Goal: Answer question/provide support: Share knowledge or assist other users

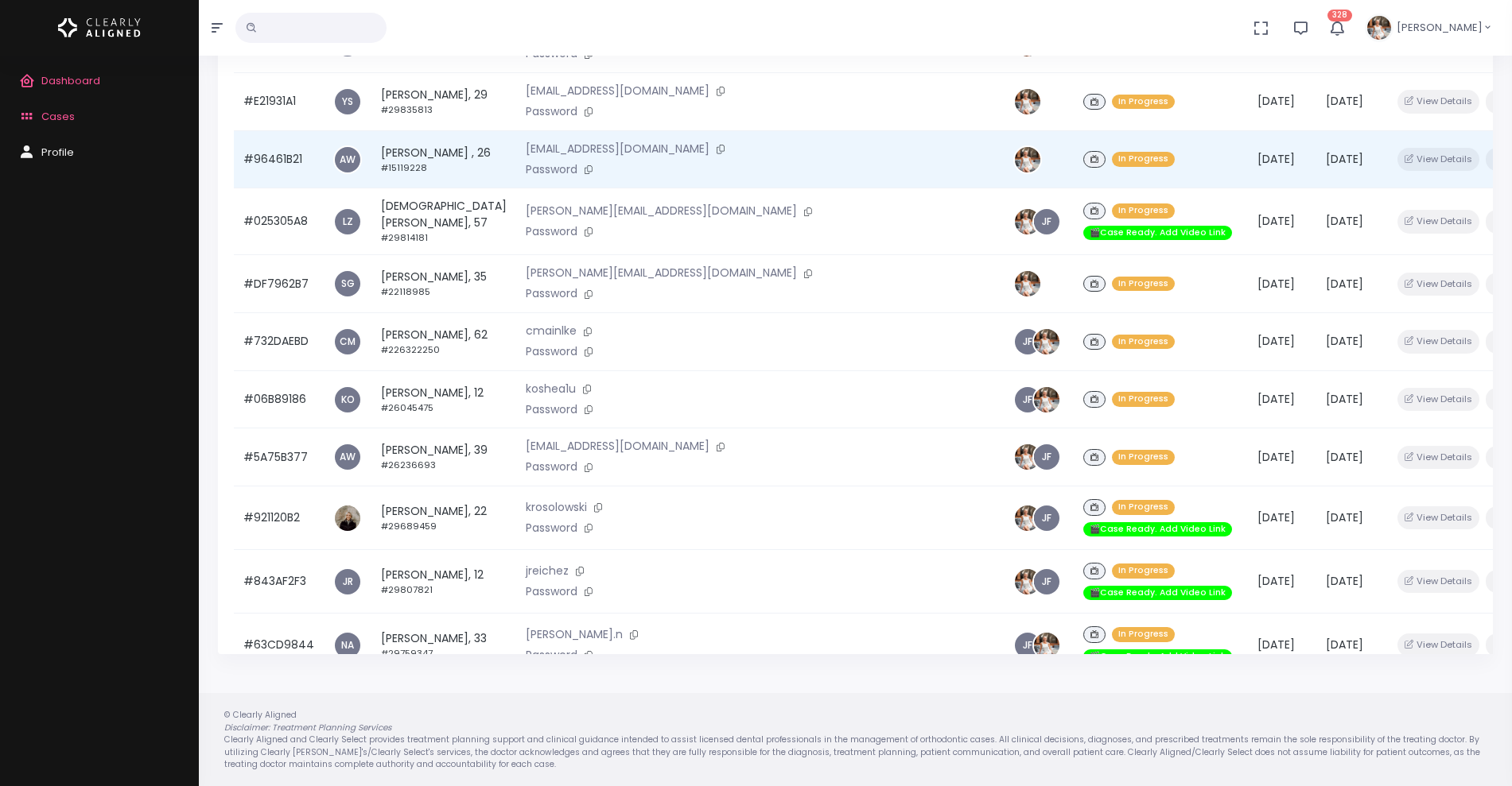
scroll to position [380, 0]
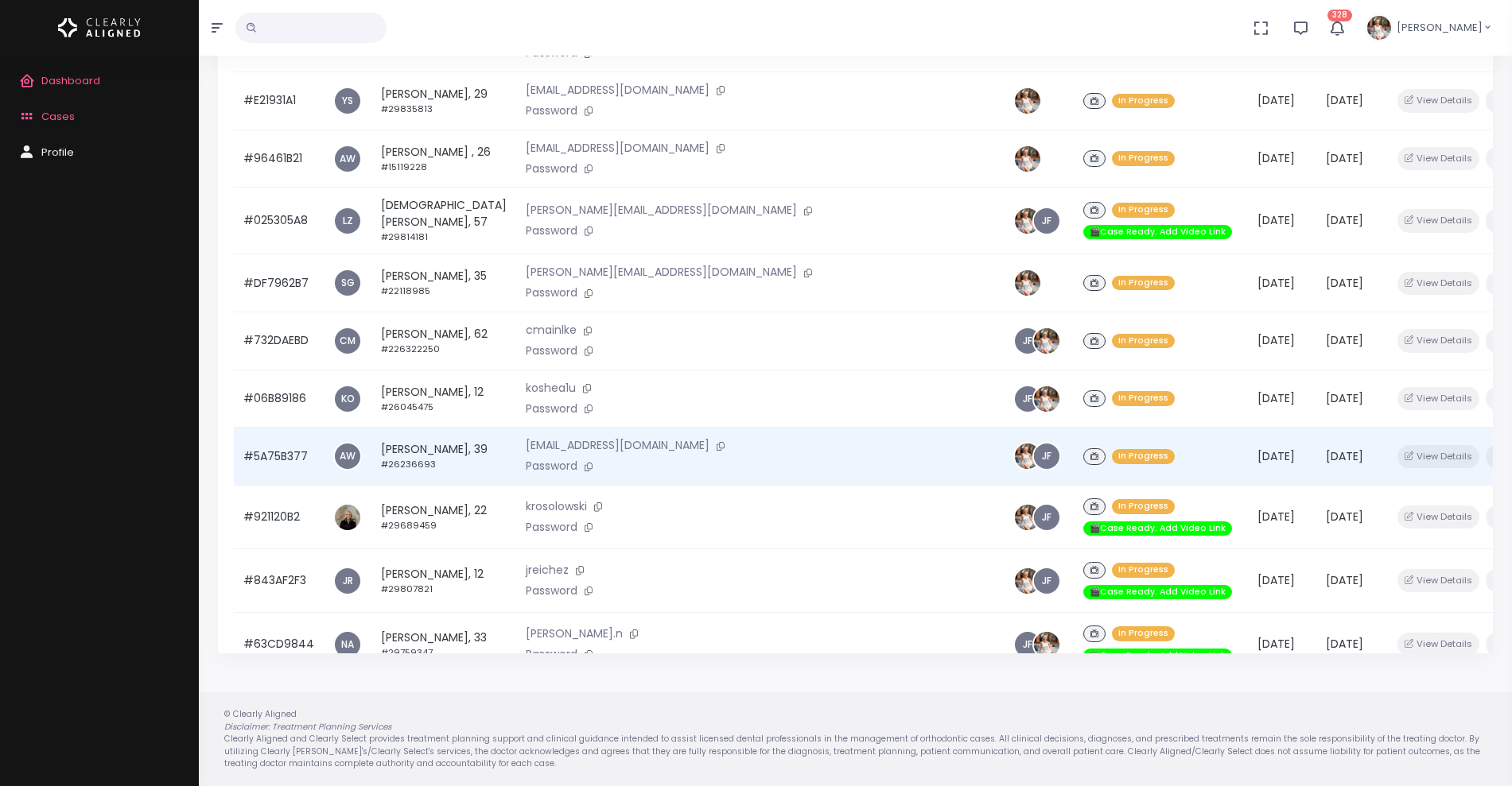
click at [279, 428] on td "#5A75B377" at bounding box center [279, 457] width 90 height 58
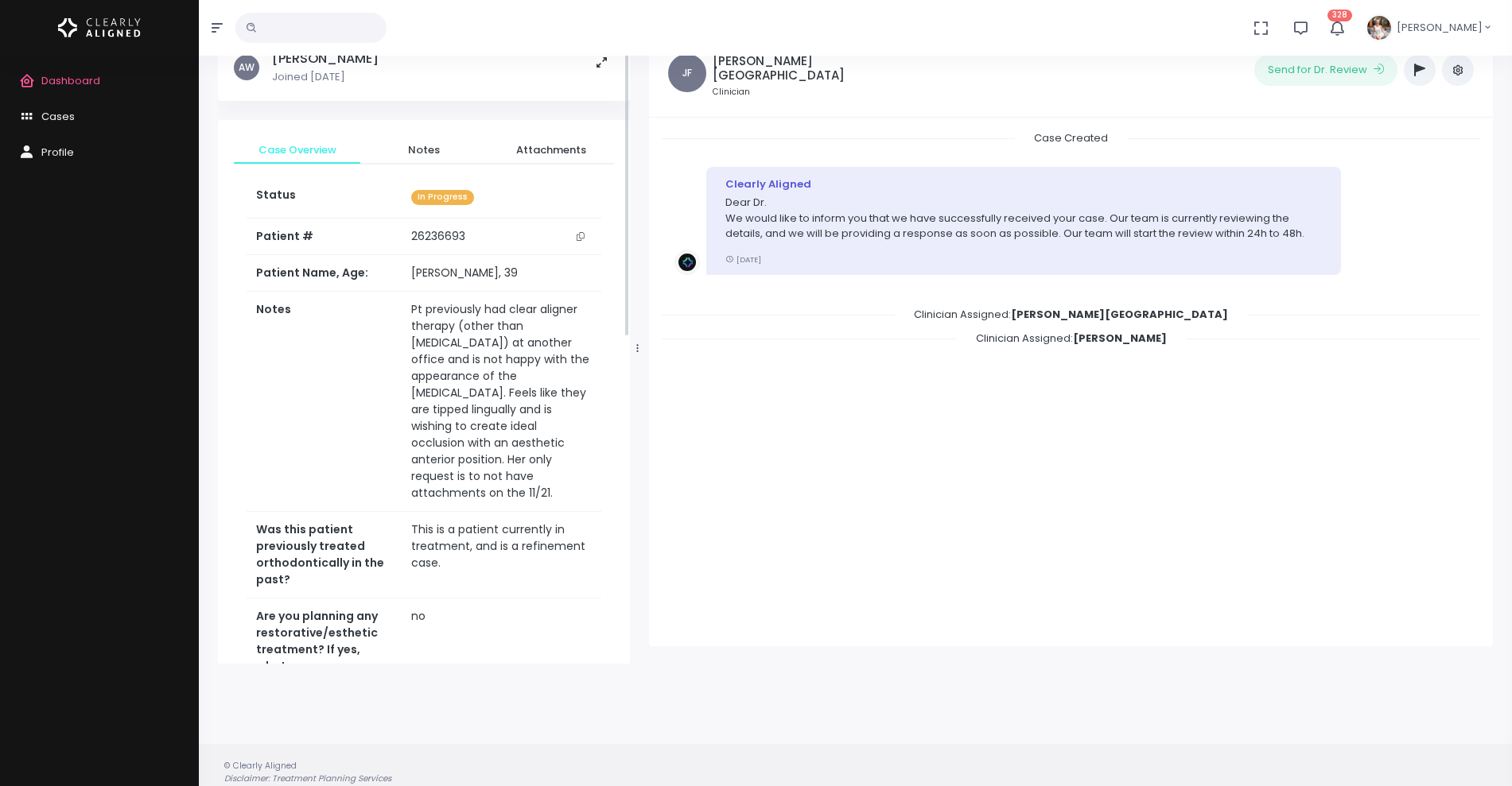
scroll to position [127, 0]
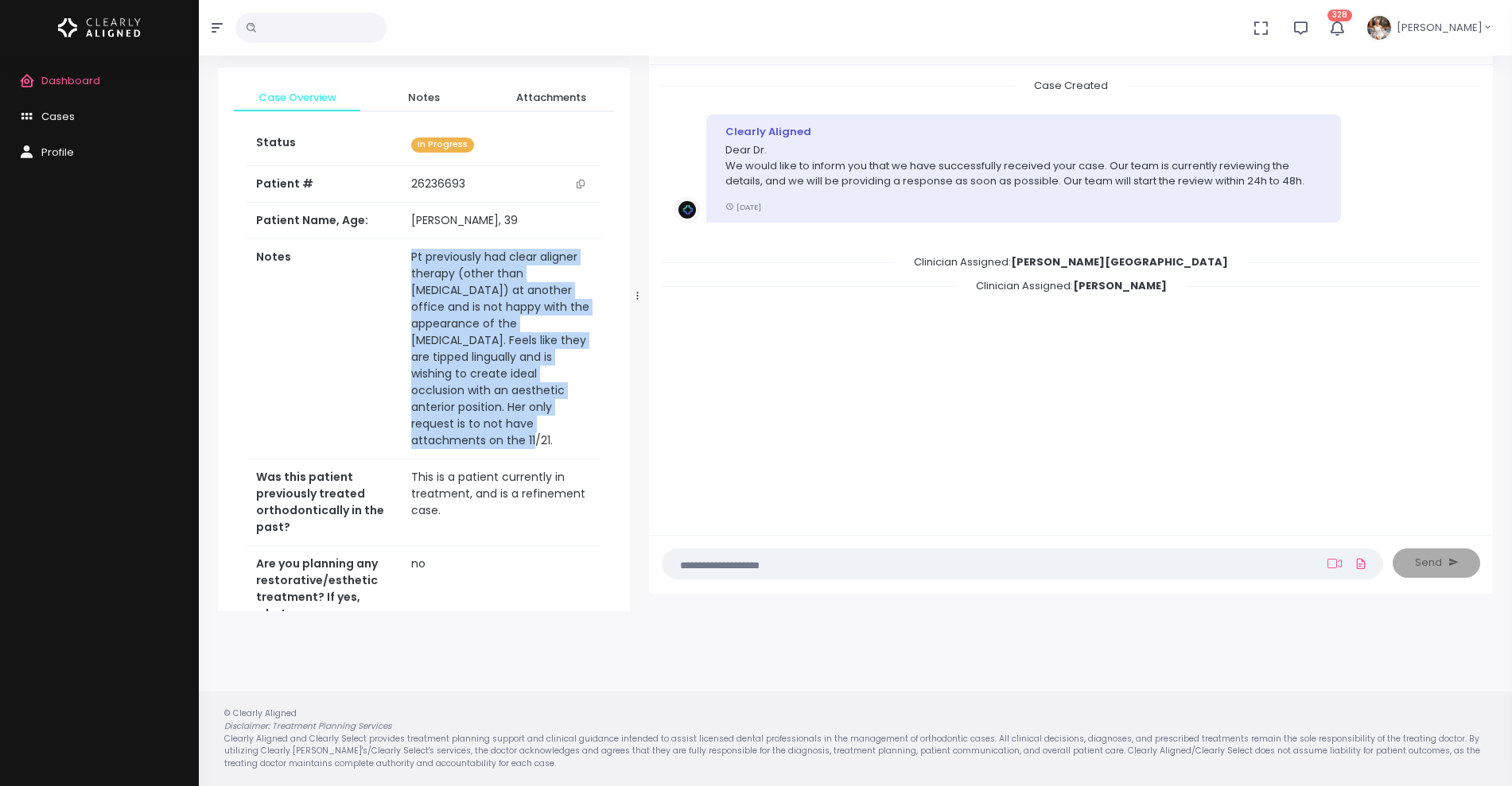
drag, startPoint x: 549, startPoint y: 416, endPoint x: 379, endPoint y: 259, distance: 231.4
click at [379, 259] on tr "Notes Pt previously had clear aligner therapy (other than [MEDICAL_DATA]) at an…" at bounding box center [424, 349] width 354 height 220
copy tr "Pt previously had clear aligner therapy (other than [MEDICAL_DATA]) at another …"
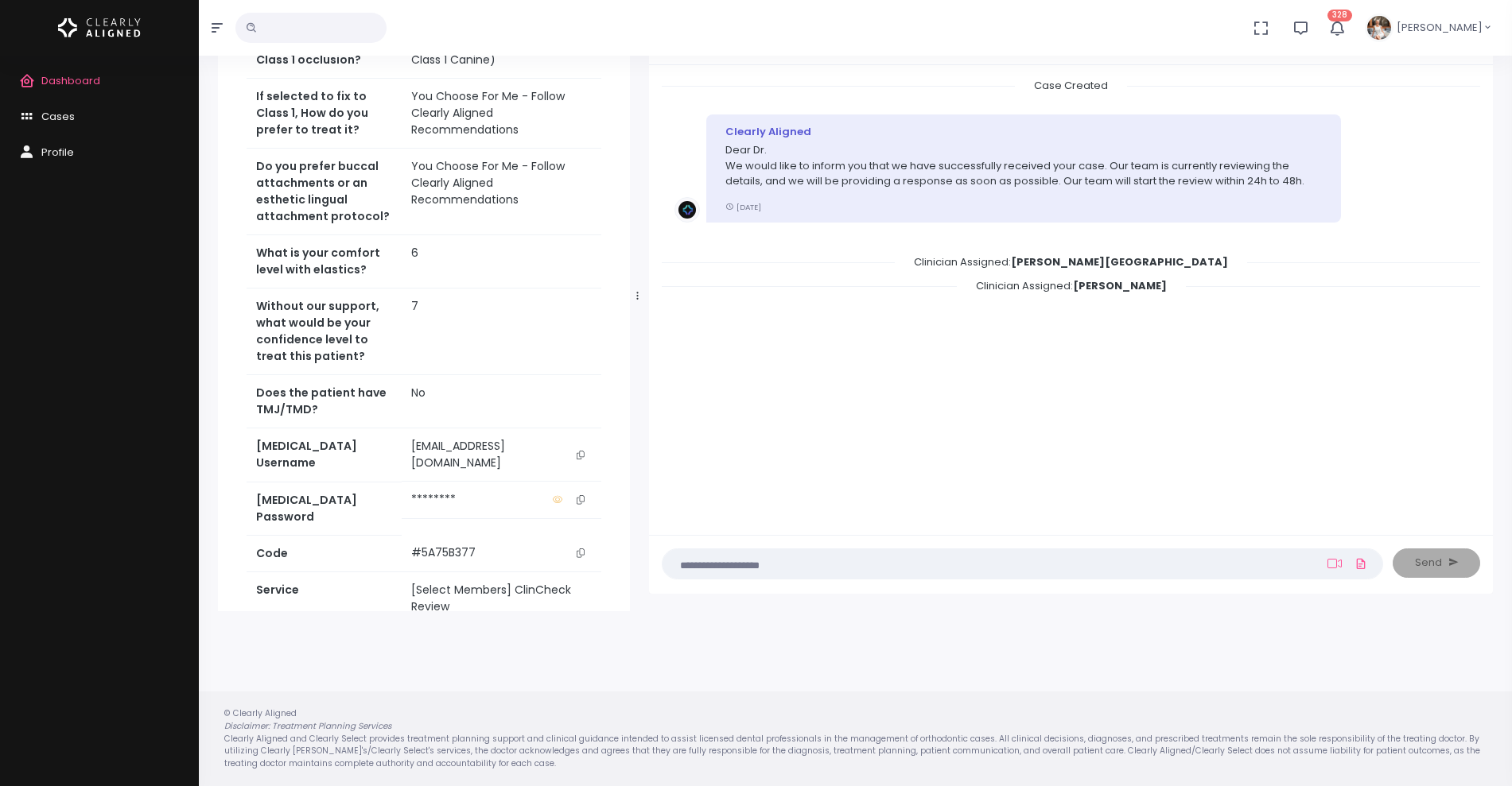
scroll to position [662, 0]
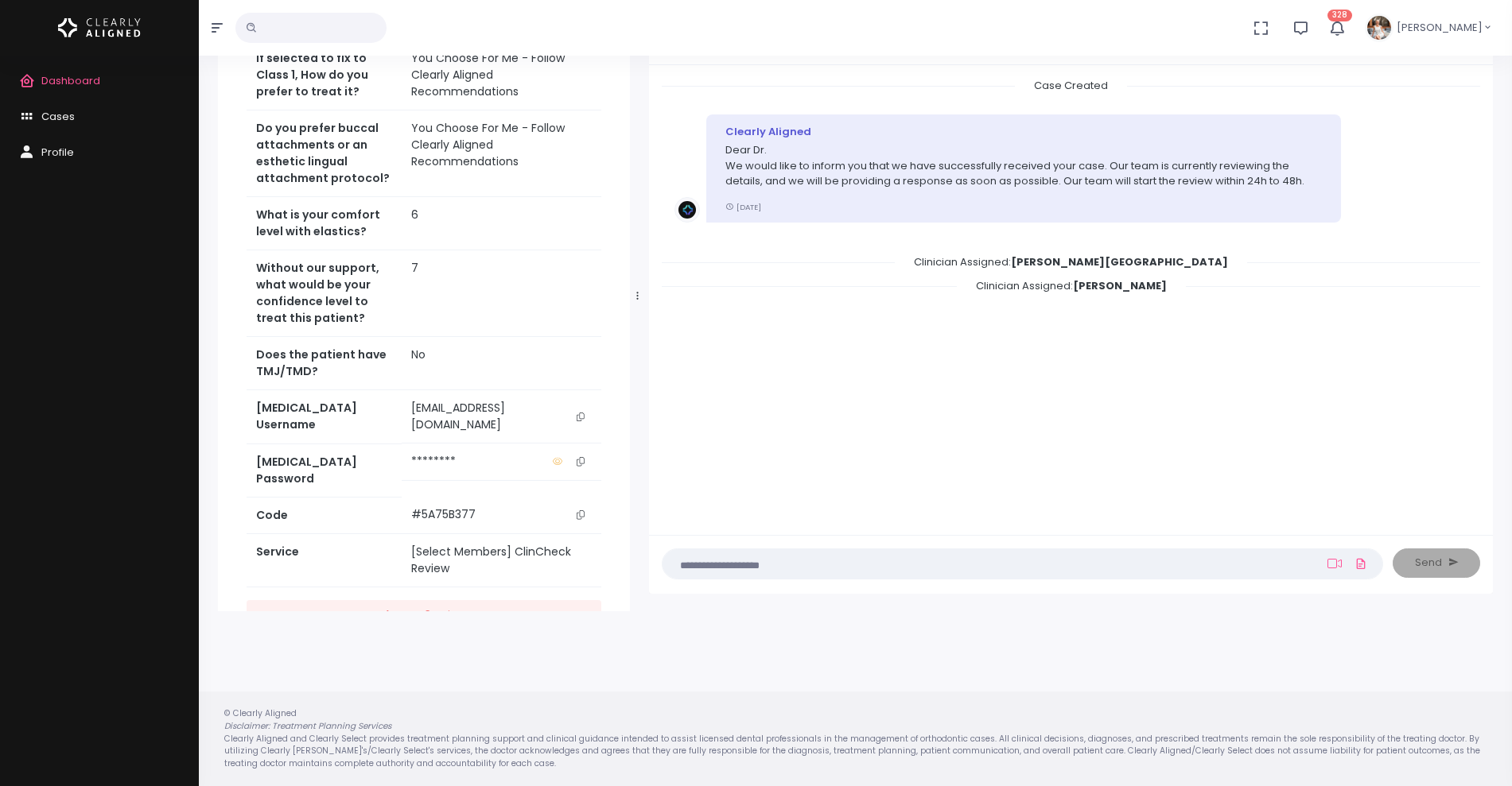
click at [581, 412] on icon "scrollable content" at bounding box center [581, 416] width 8 height 9
copy tr "Pt previously had clear aligner therapy (other than [MEDICAL_DATA]) at another …"
click at [1023, 565] on textarea at bounding box center [991, 564] width 639 height 18
click at [1331, 561] on icon at bounding box center [1335, 564] width 14 height 13
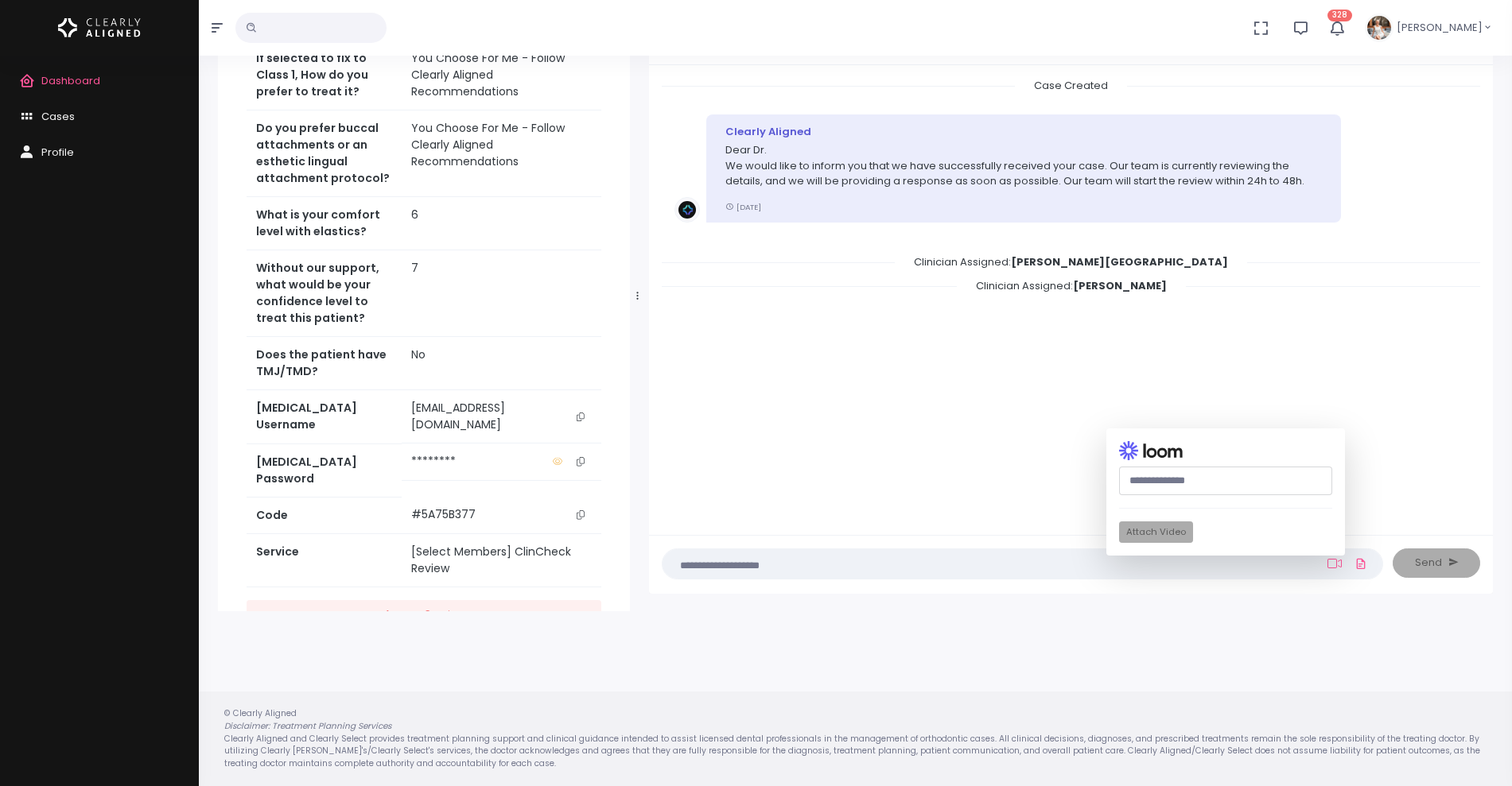
click at [1219, 486] on input "text" at bounding box center [1225, 481] width 213 height 30
paste input "**********"
type input "**********"
click at [1154, 534] on button "Attach Video" at bounding box center [1156, 532] width 74 height 22
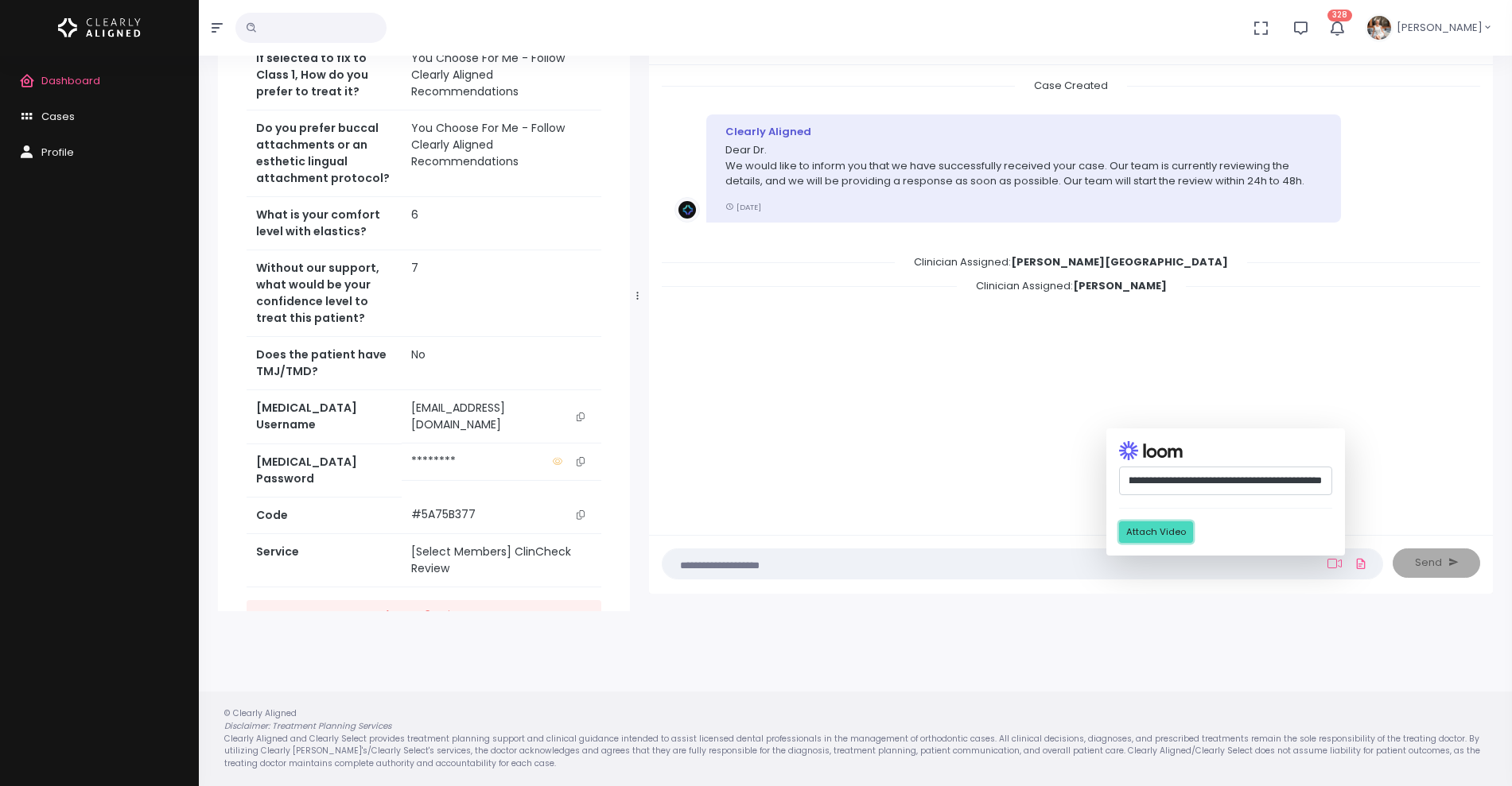
scroll to position [0, 0]
click at [847, 567] on textarea at bounding box center [991, 564] width 639 height 18
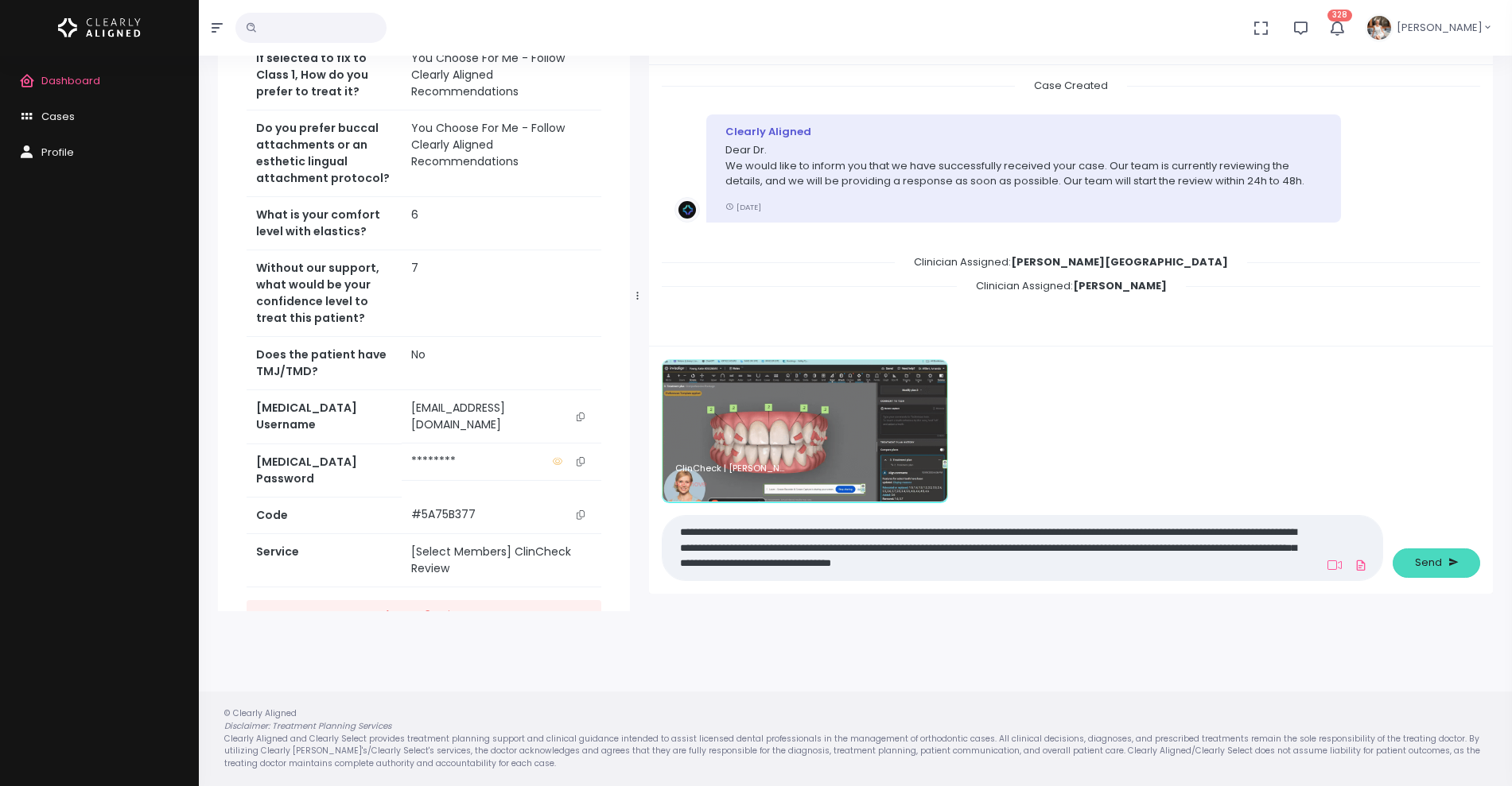
type textarea "**********"
click at [1414, 553] on button "Send" at bounding box center [1436, 563] width 88 height 30
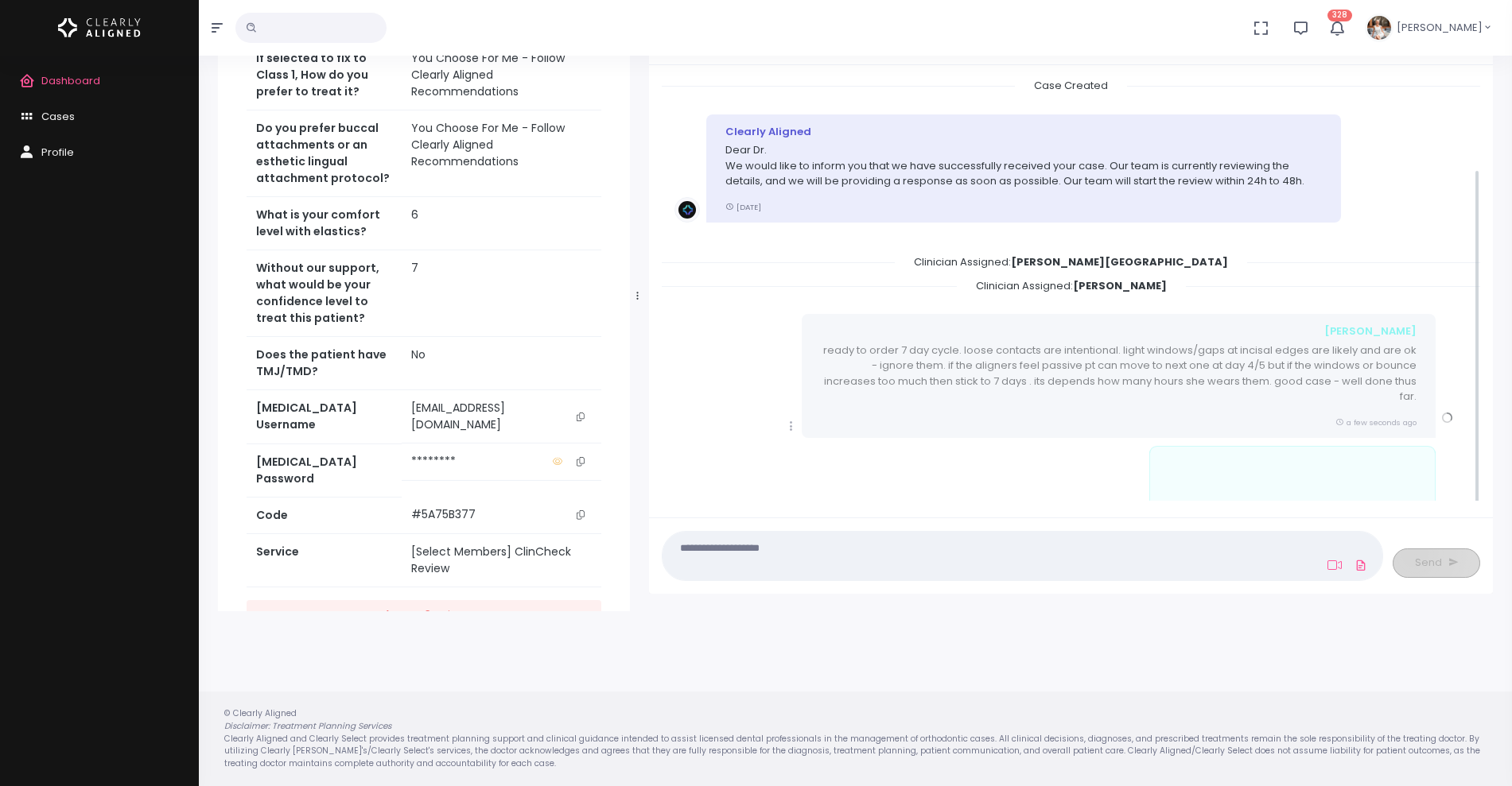
scroll to position [117, 0]
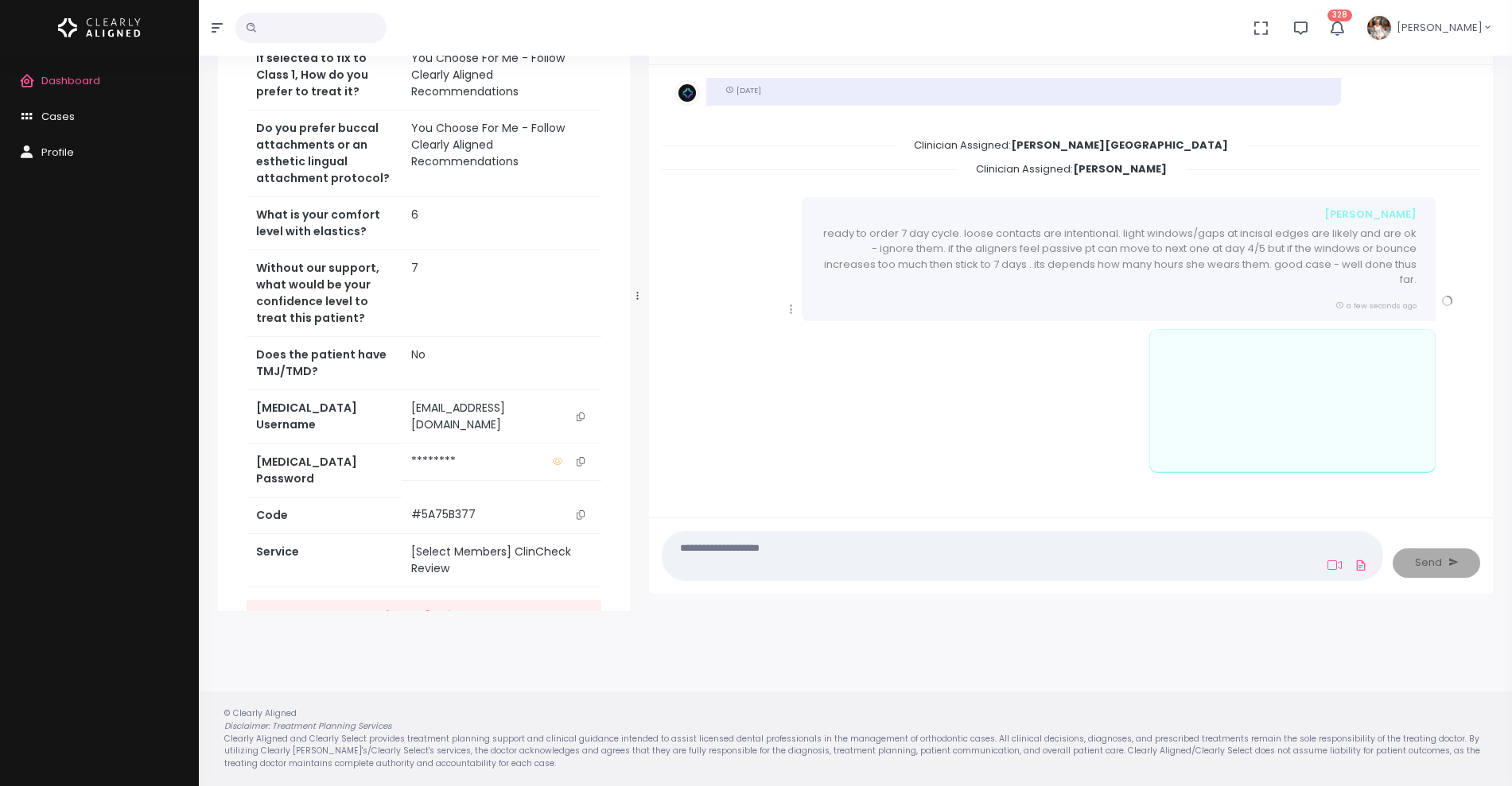
click at [796, 302] on icon "scrollable content" at bounding box center [791, 309] width 14 height 14
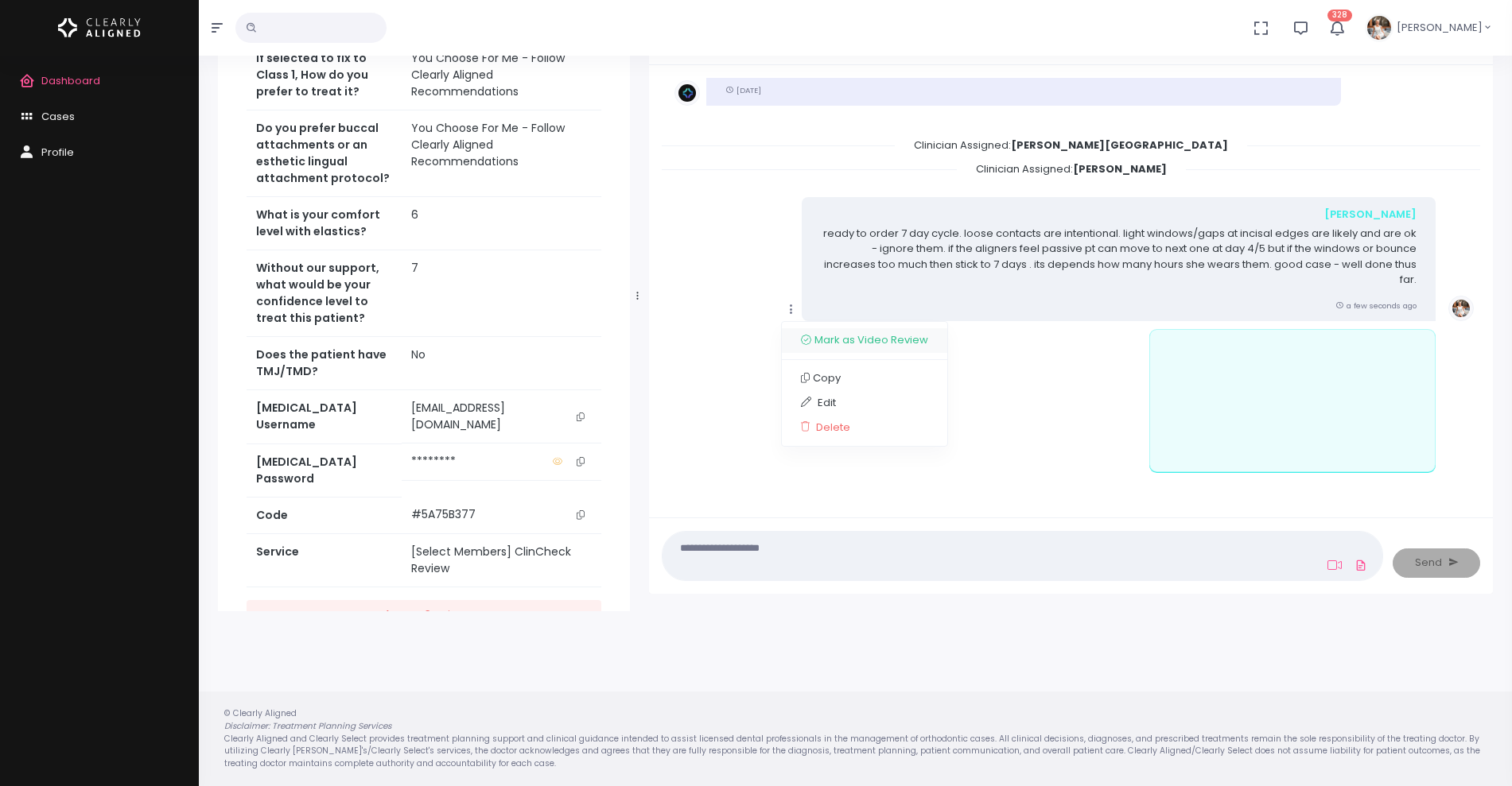
click at [826, 335] on link "Mark as Video Review" at bounding box center [864, 341] width 165 height 25
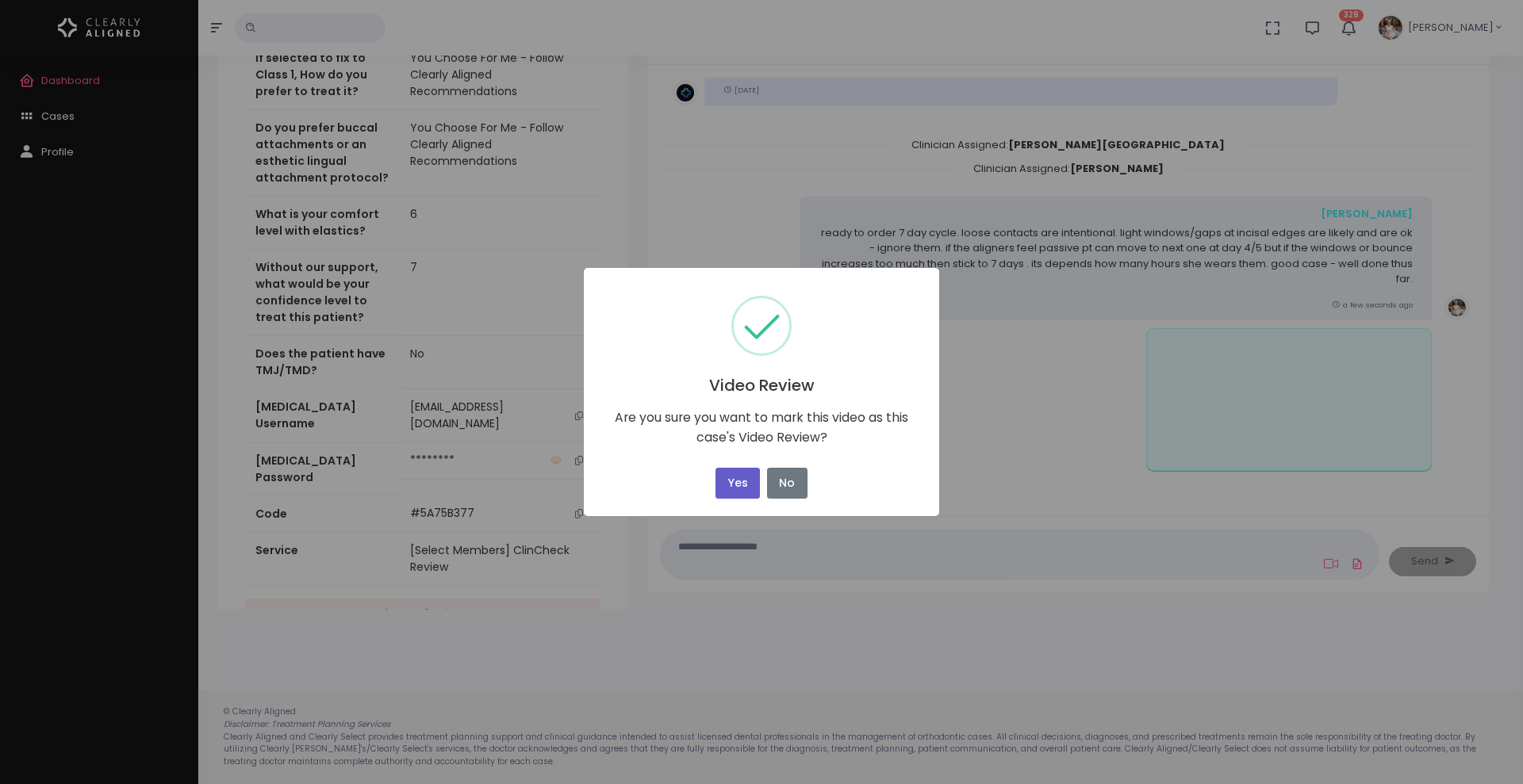
click at [732, 479] on button "Yes" at bounding box center [737, 483] width 44 height 31
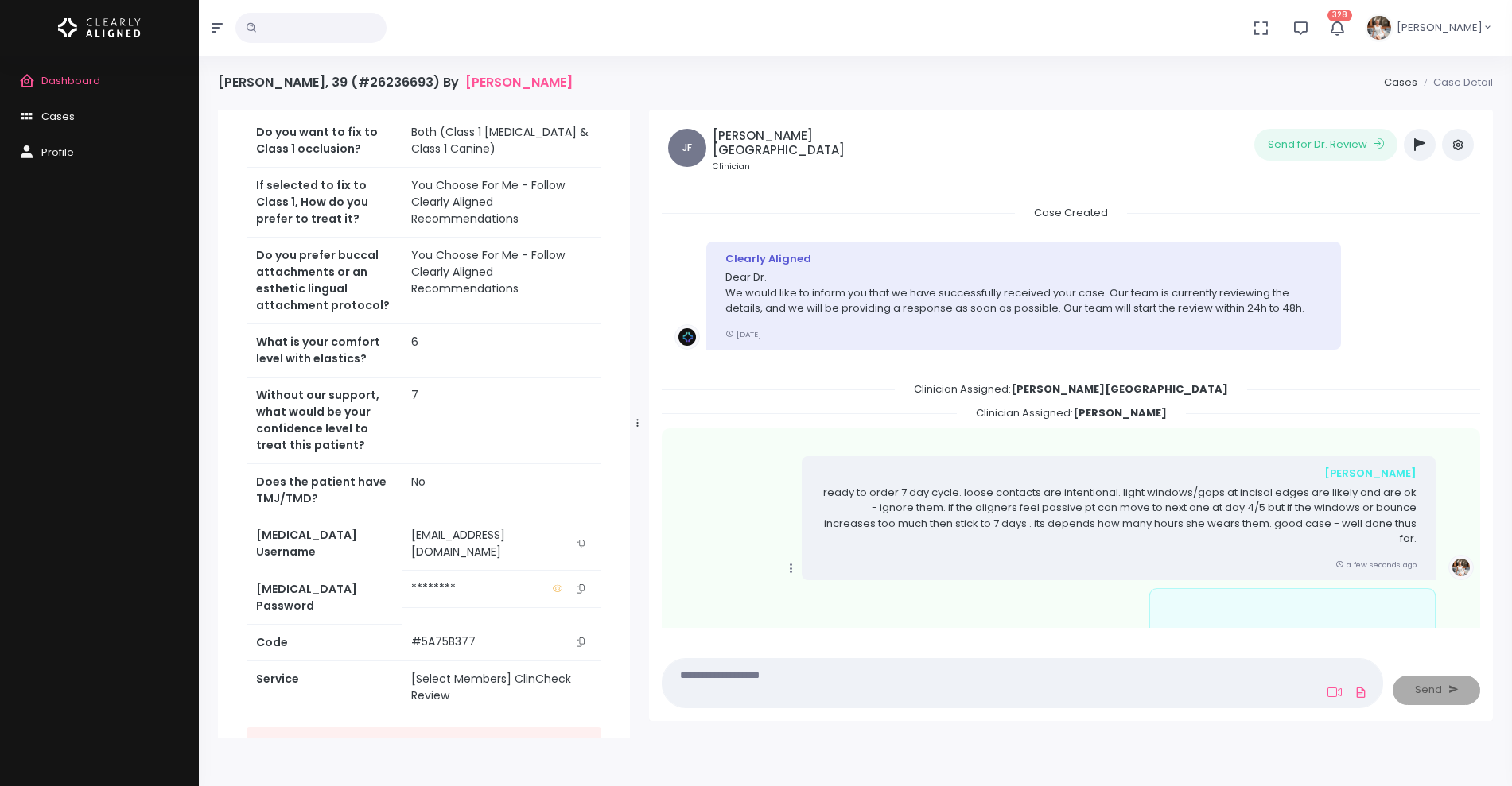
scroll to position [132, 0]
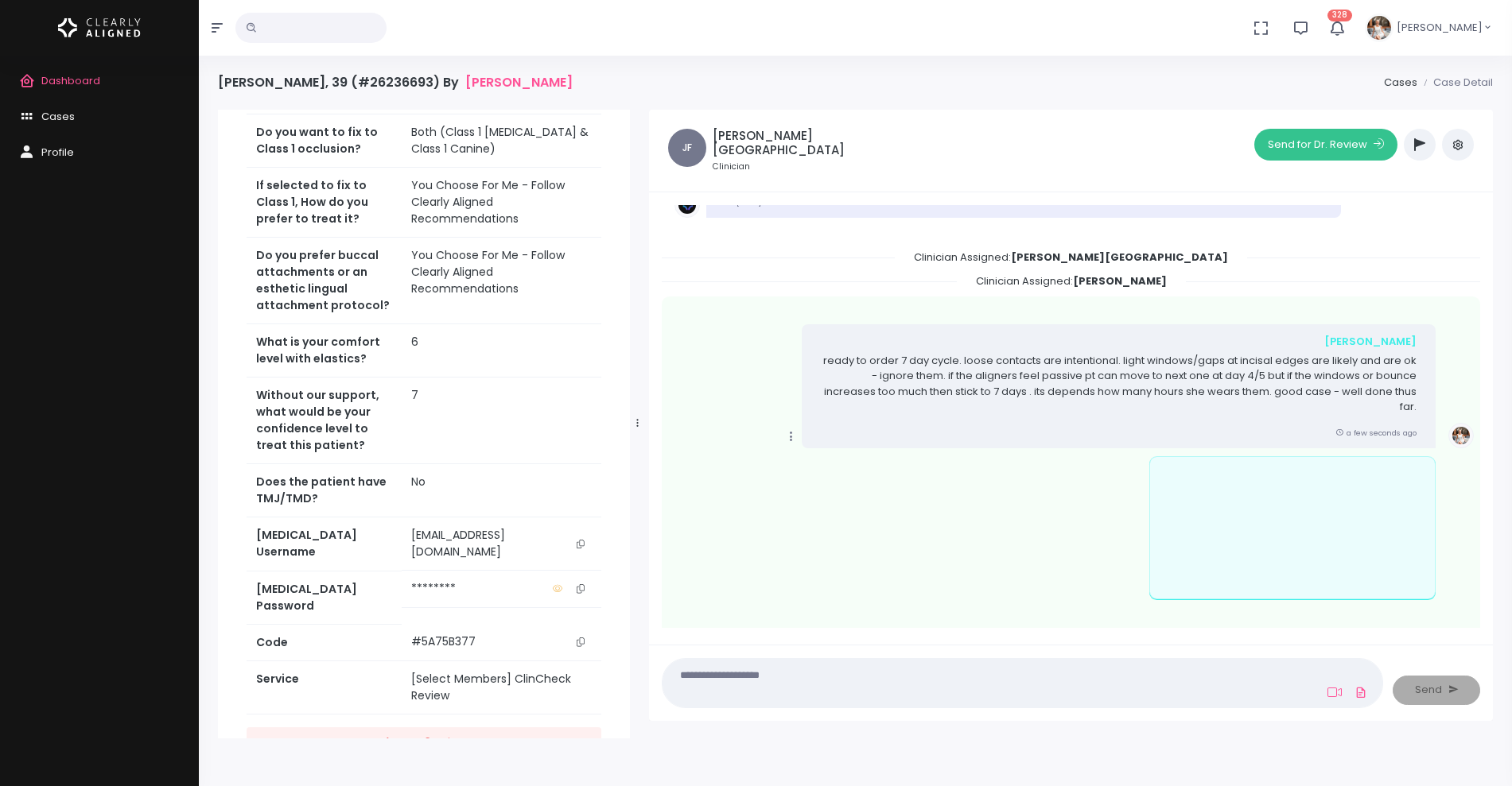
click at [1303, 140] on button "Send for Dr. Review" at bounding box center [1326, 144] width 143 height 31
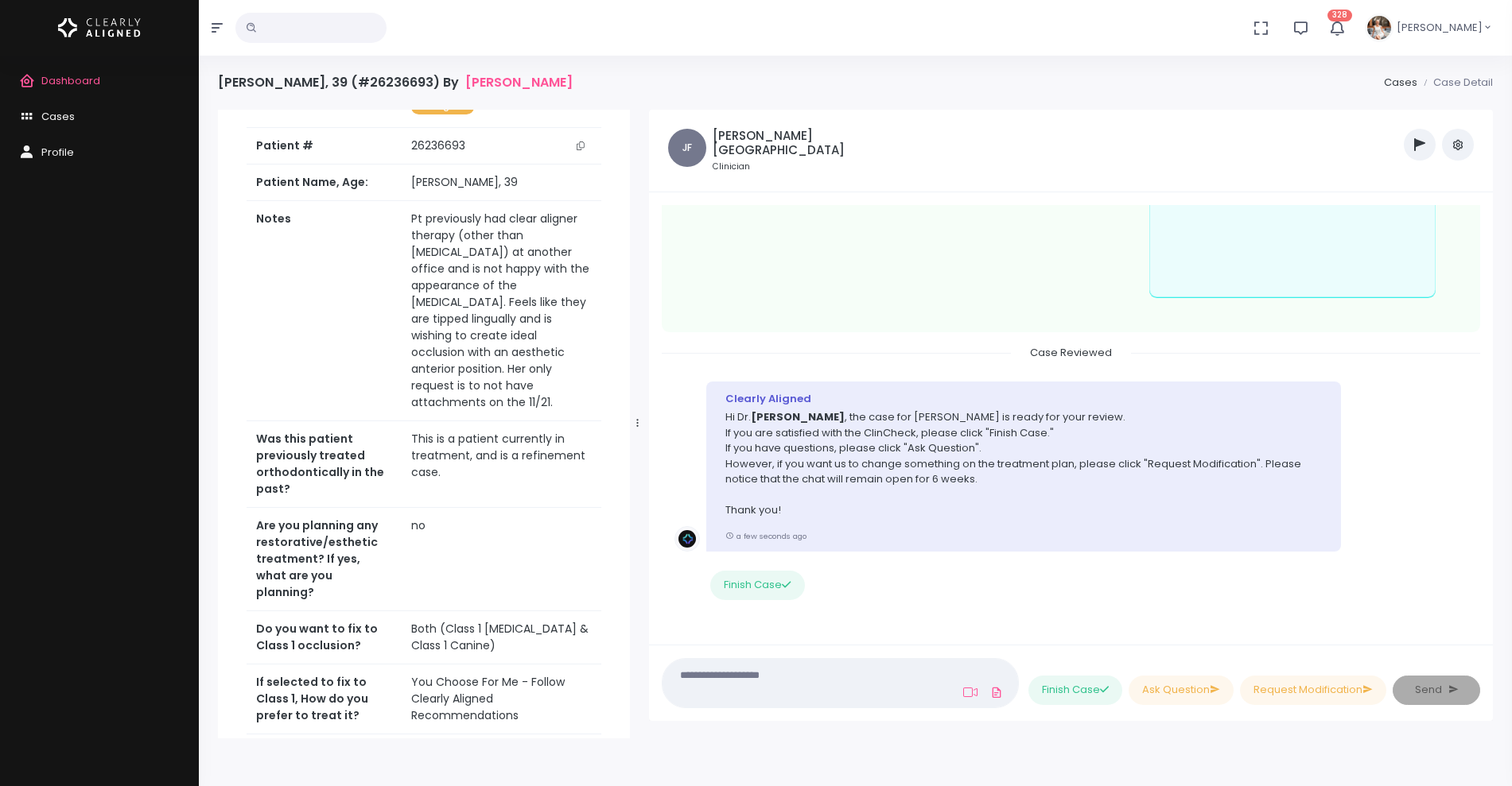
scroll to position [0, 0]
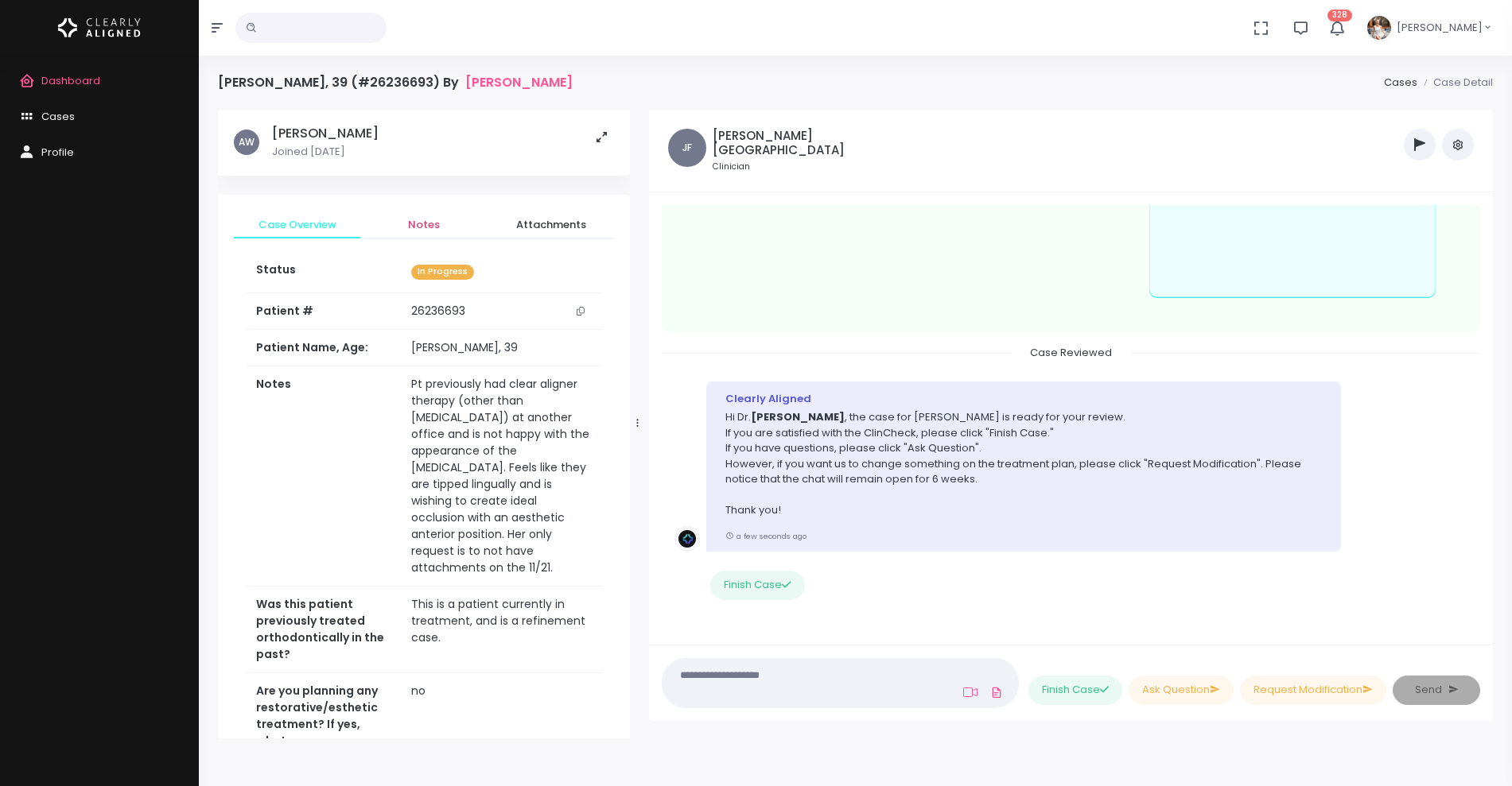
click at [422, 230] on span "Notes" at bounding box center [423, 225] width 101 height 16
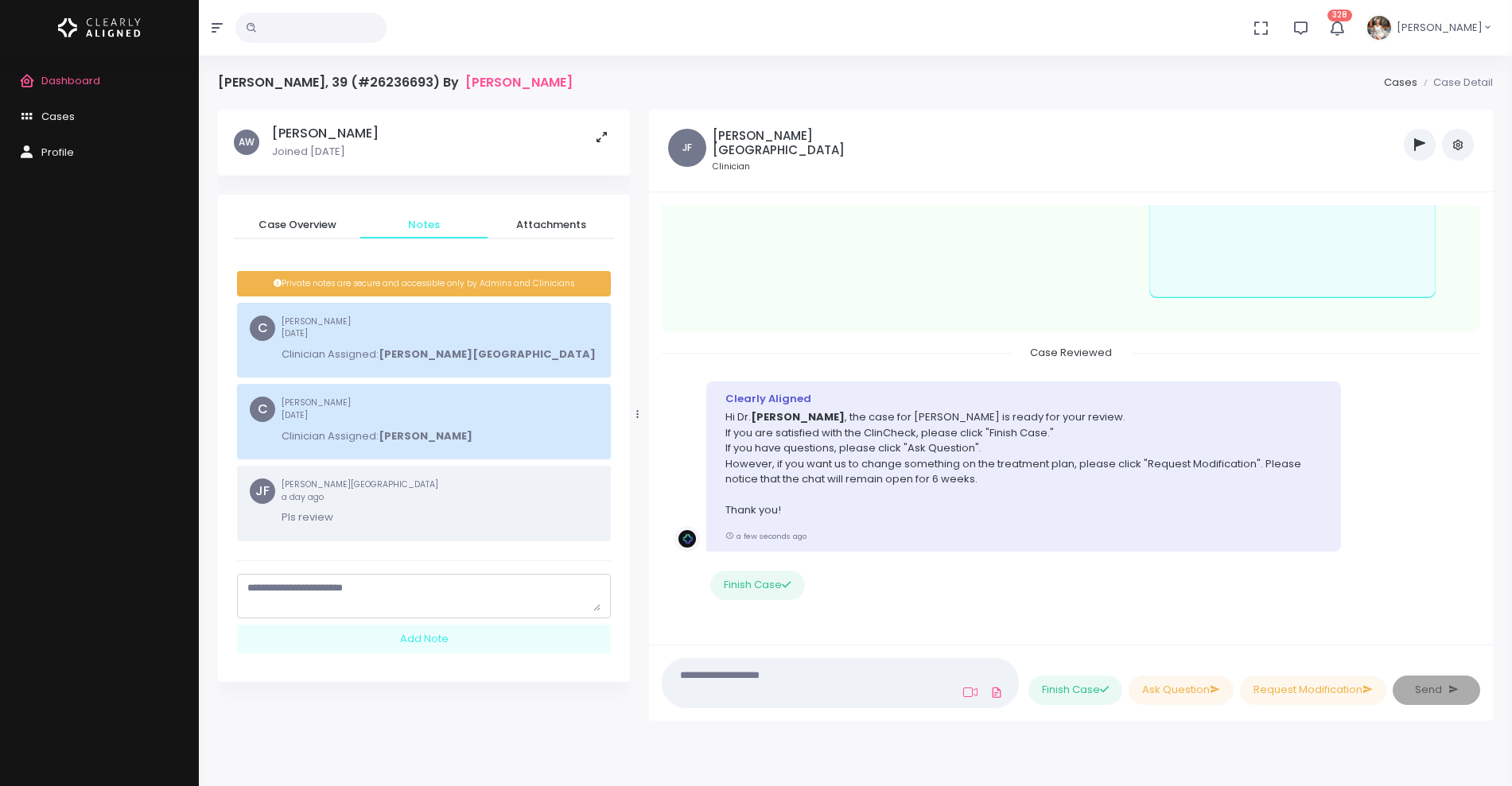
click at [330, 581] on textarea "scrollable content" at bounding box center [424, 596] width 353 height 31
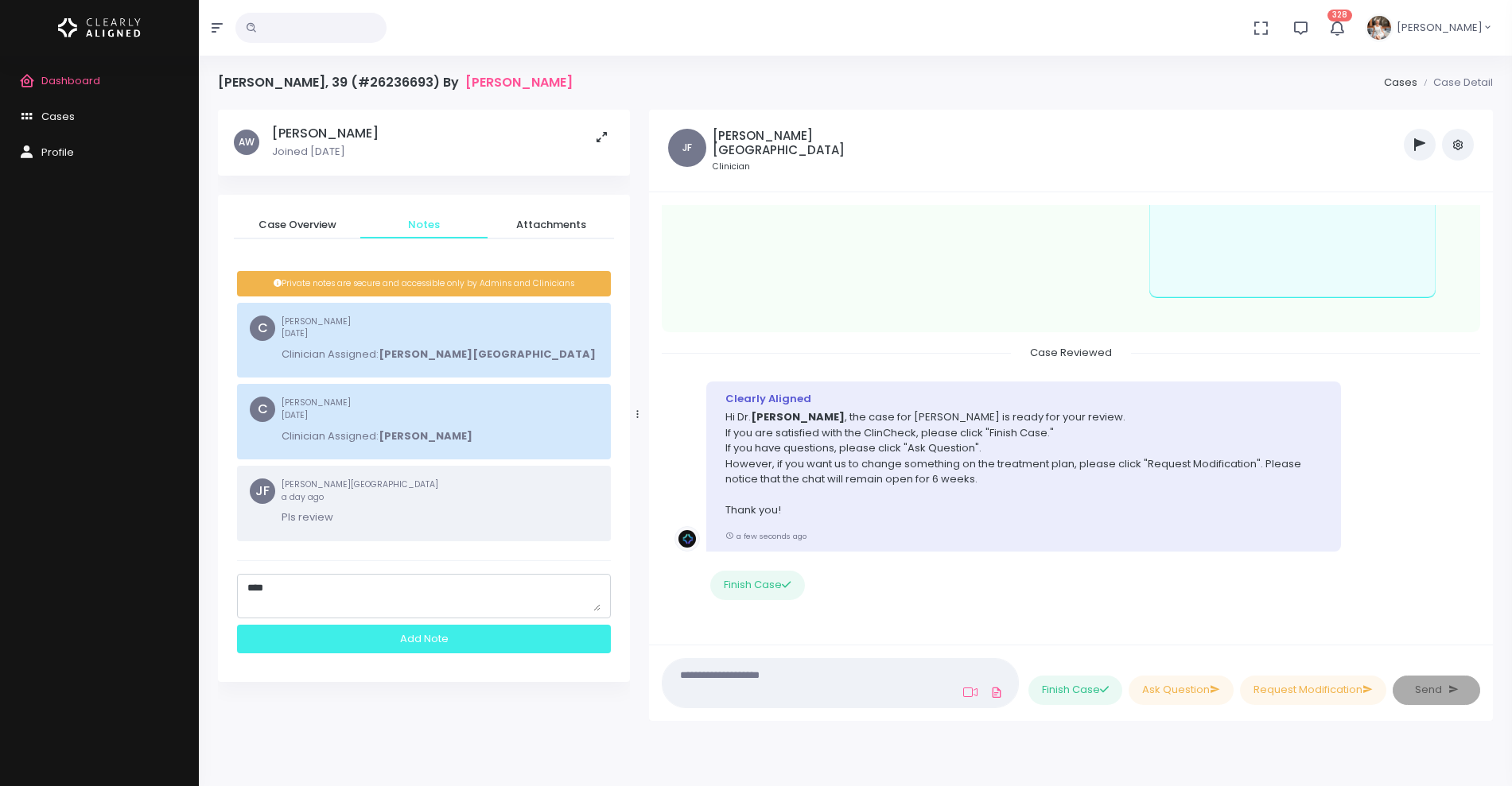
type textarea "****"
click at [404, 639] on div "Add Note" at bounding box center [424, 639] width 374 height 30
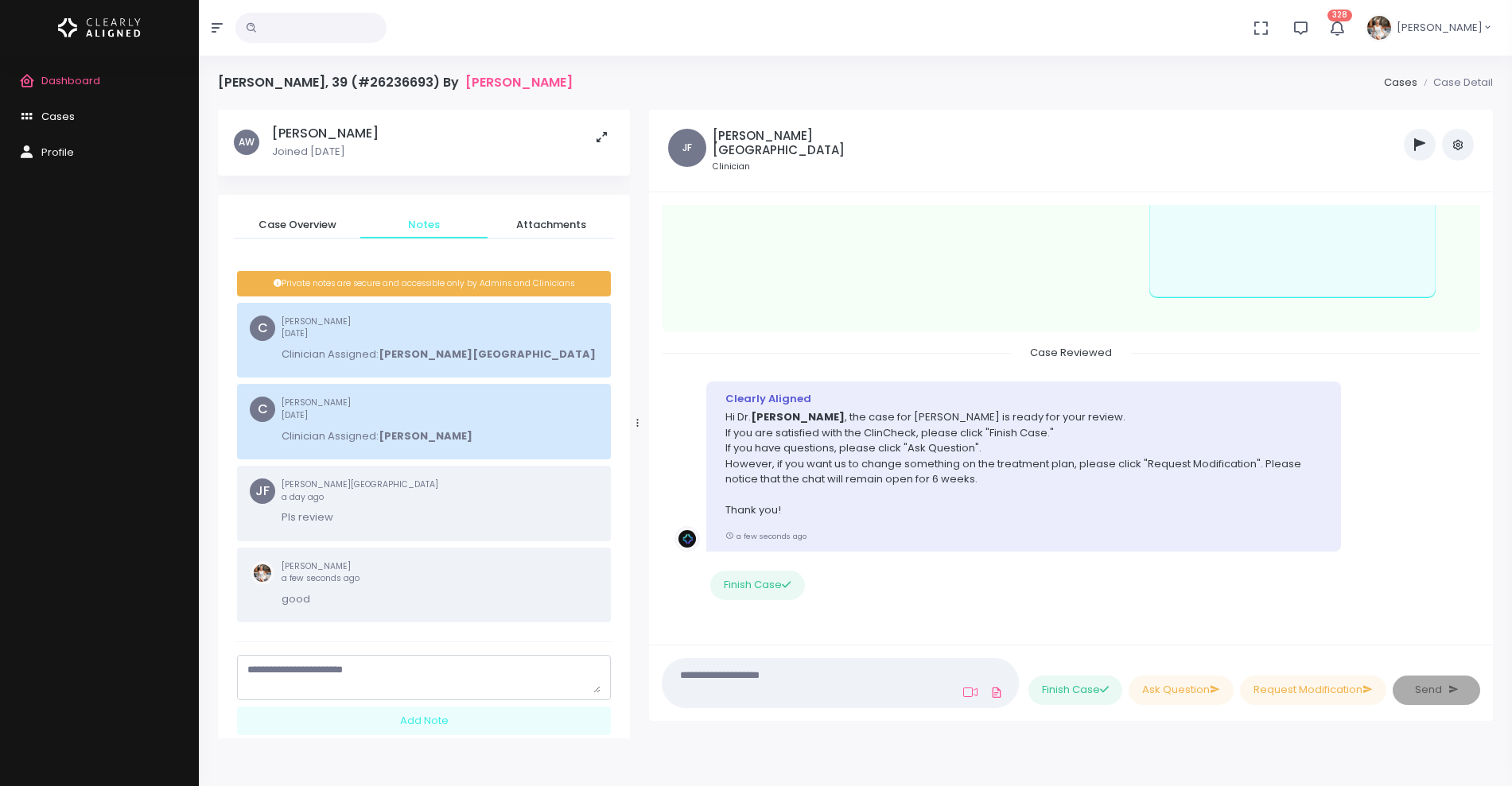
click at [73, 120] on span "Cases" at bounding box center [57, 116] width 33 height 15
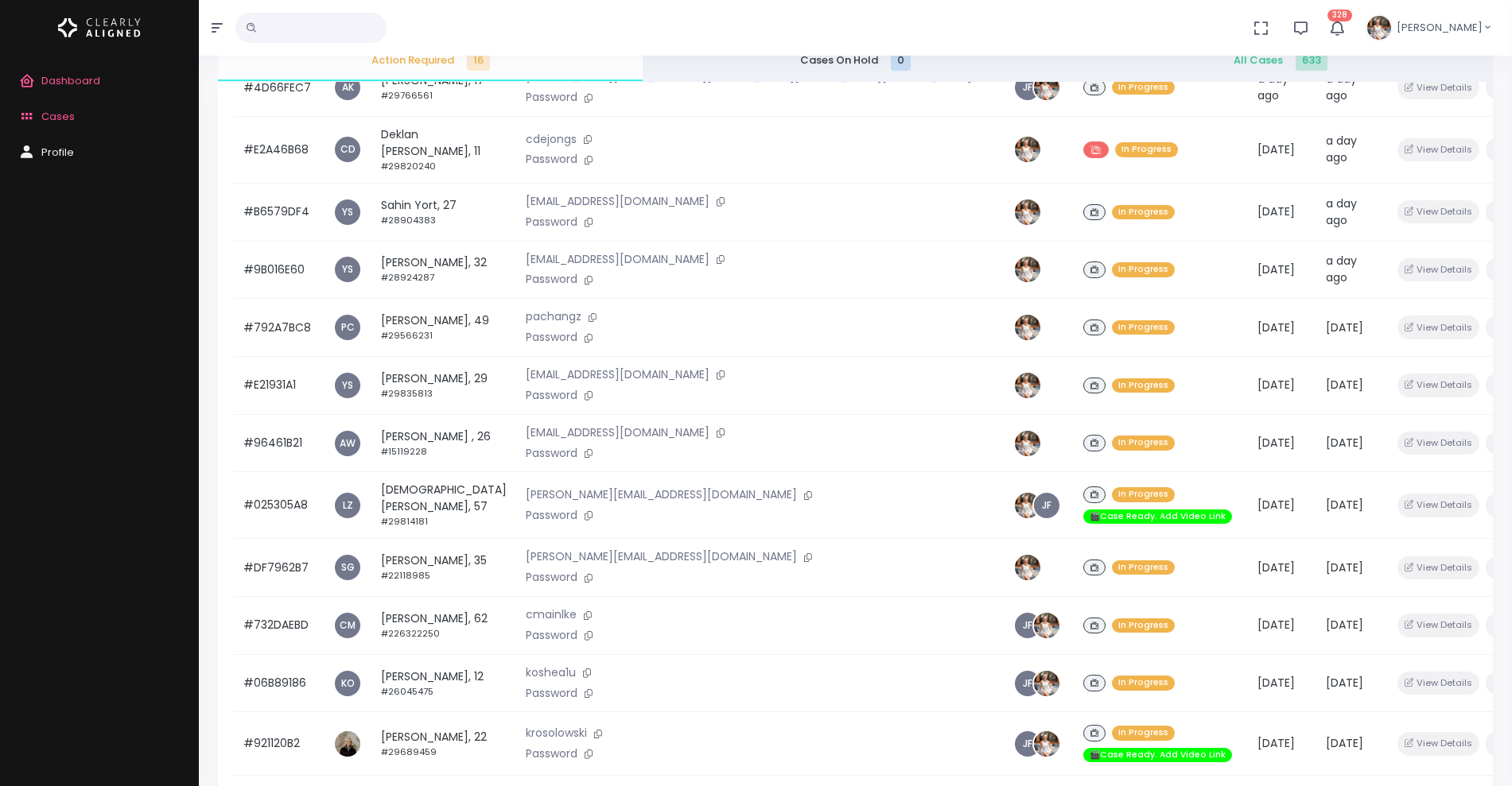
scroll to position [332, 0]
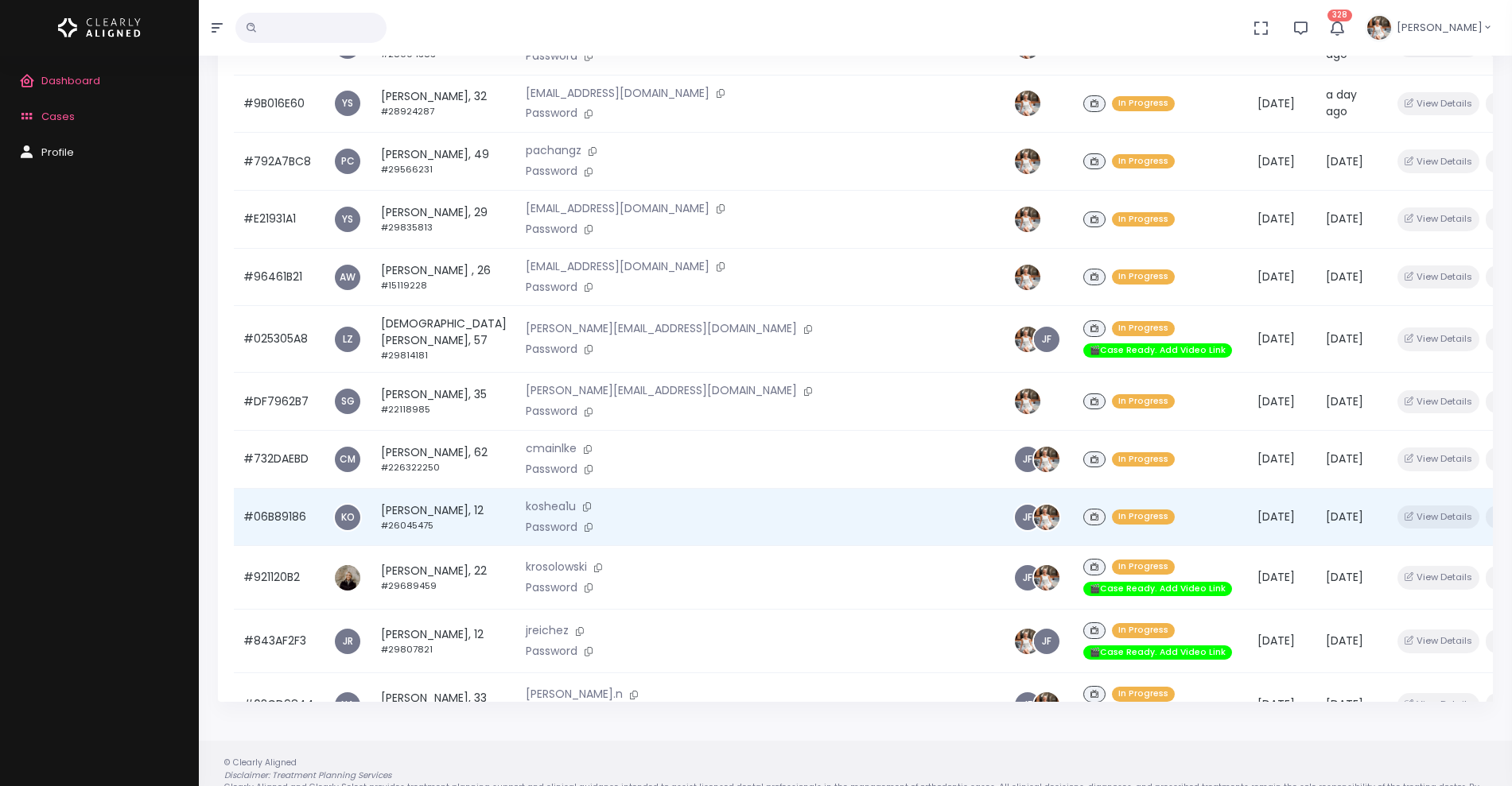
click at [277, 488] on td "#06B89186" at bounding box center [279, 517] width 90 height 58
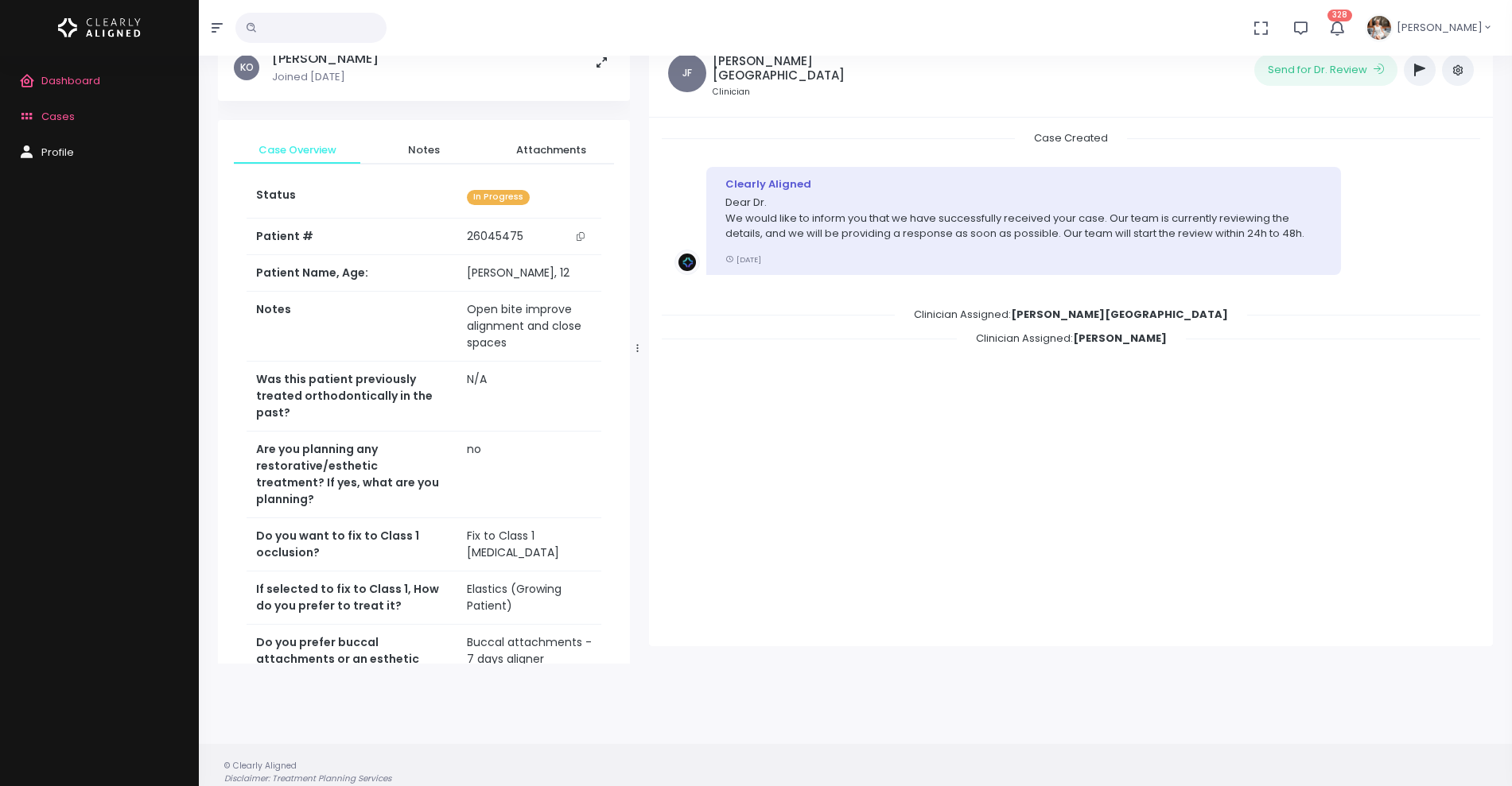
scroll to position [127, 0]
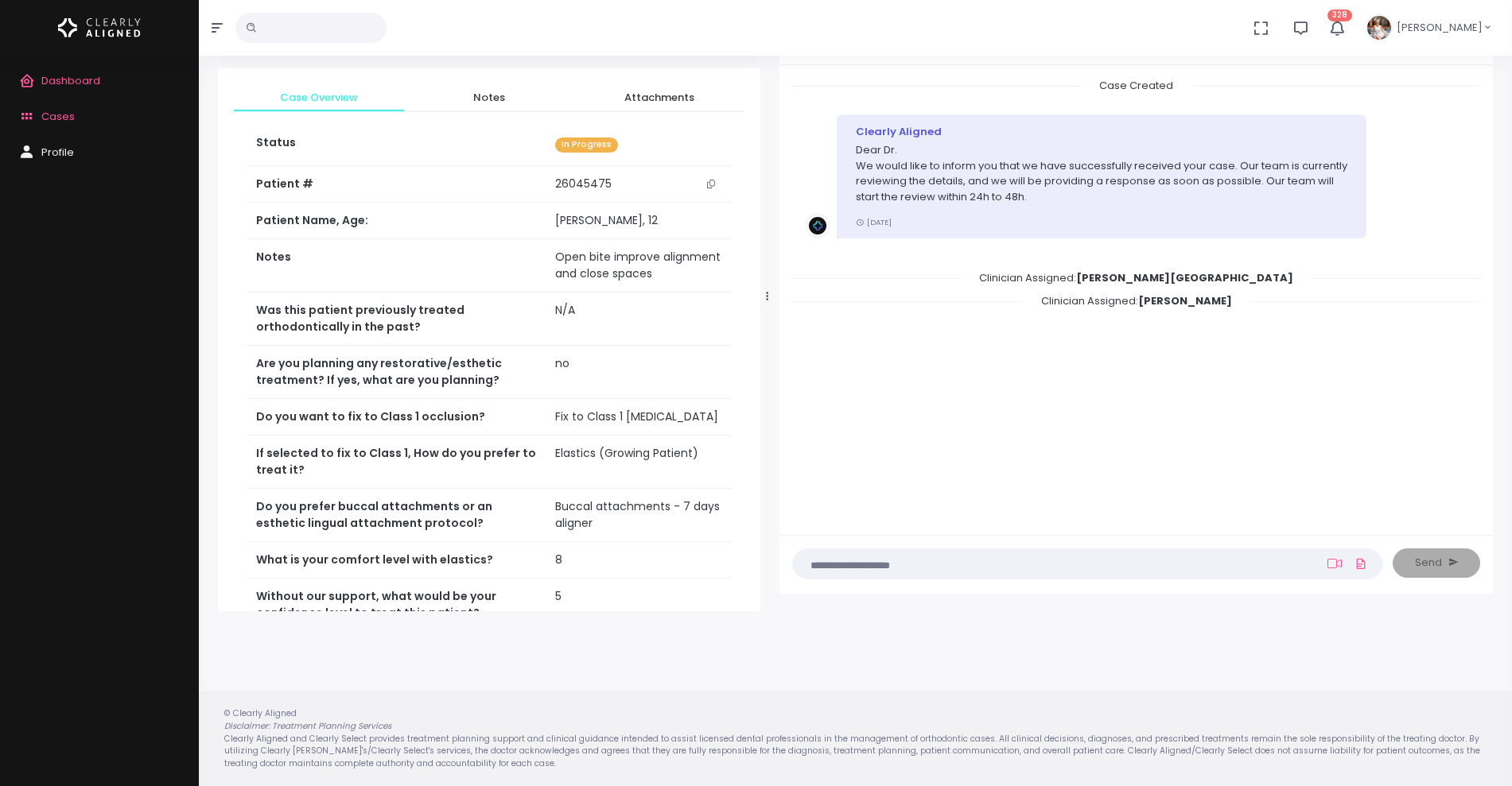
drag, startPoint x: 639, startPoint y: 299, endPoint x: 807, endPoint y: 296, distance: 168.0
click at [772, 296] on div at bounding box center [768, 296] width 8 height 616
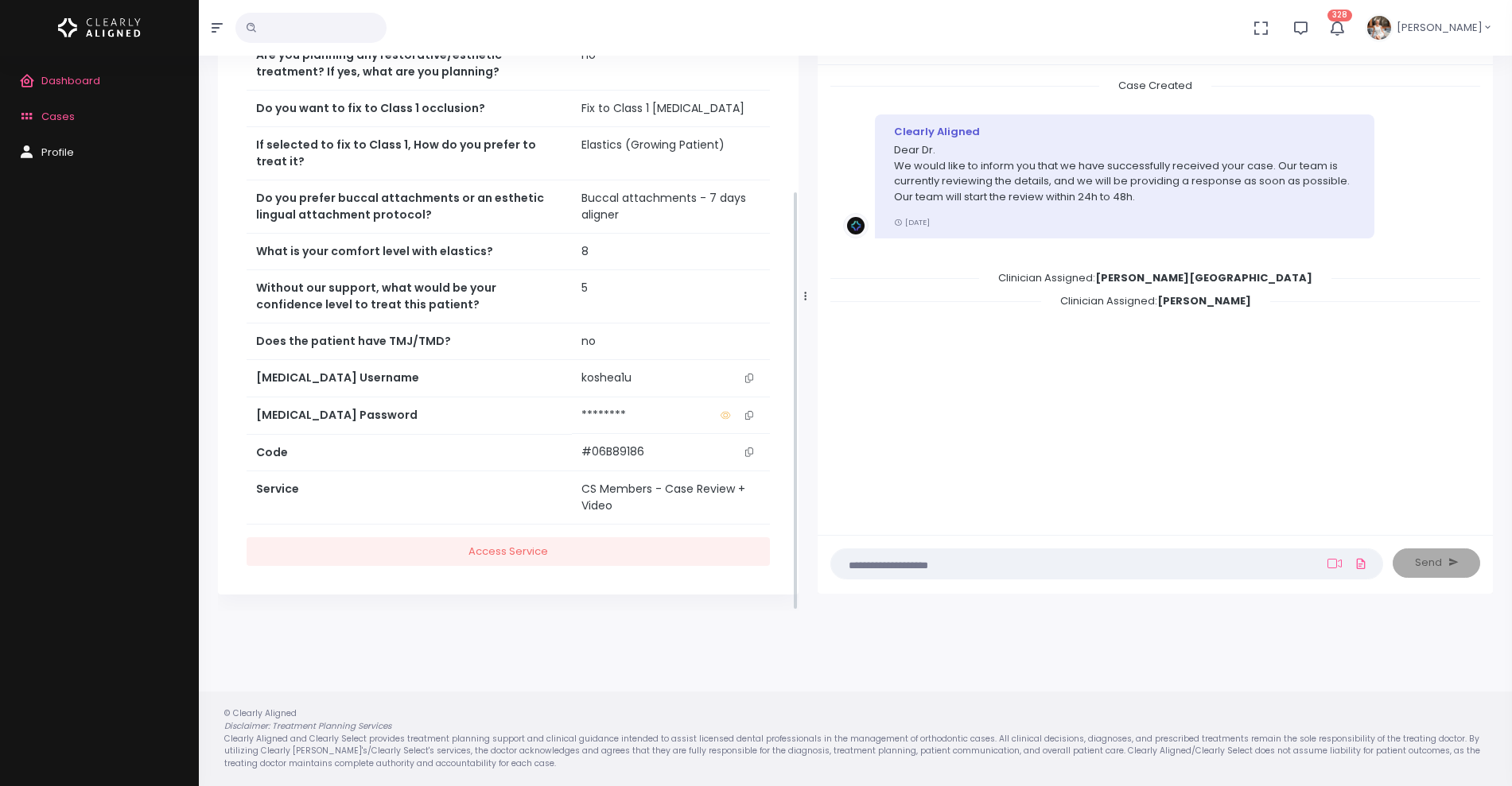
scroll to position [311, 0]
click at [747, 369] on button "scrollable content" at bounding box center [749, 375] width 23 height 17
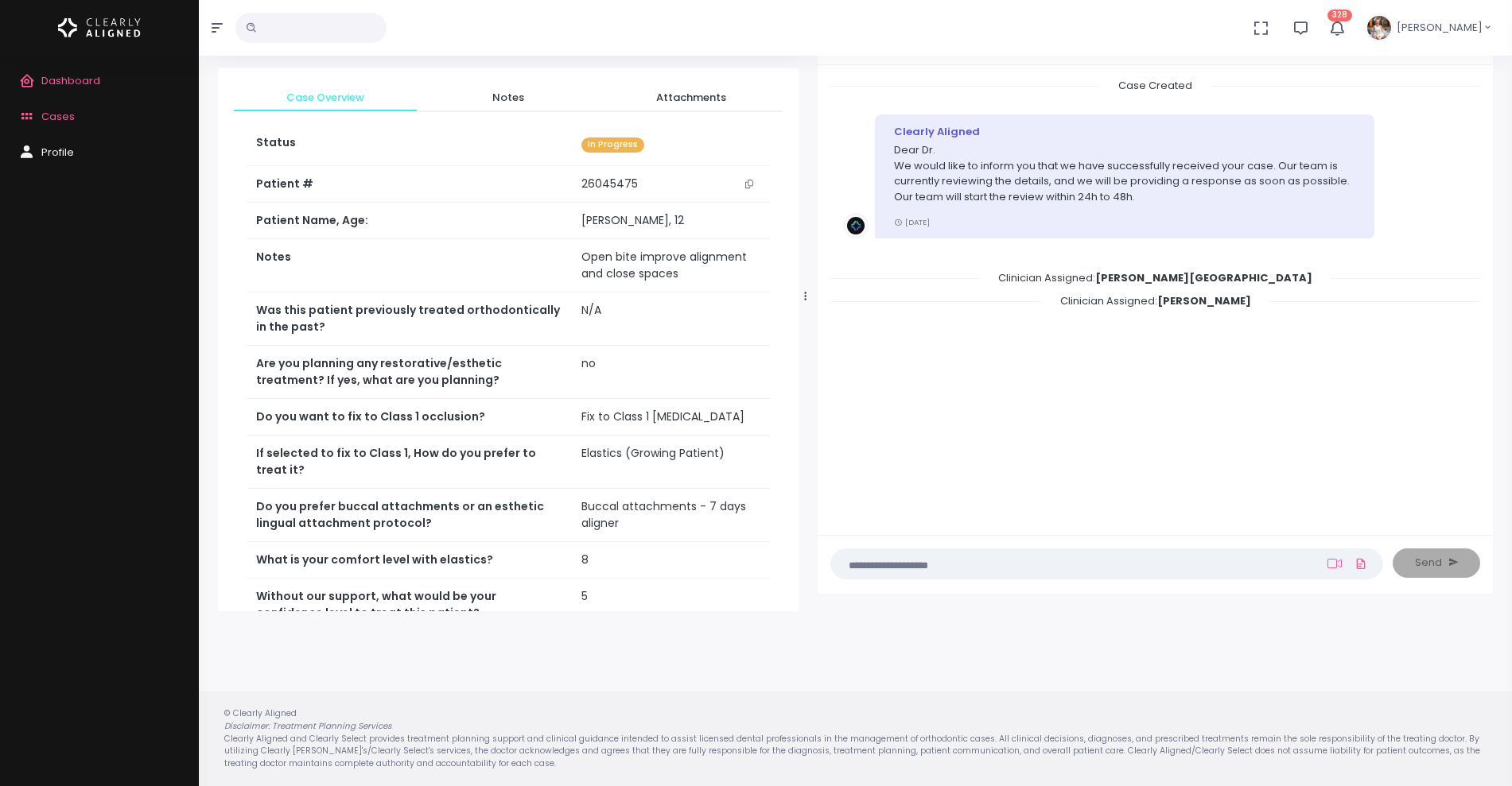
scroll to position [0, 0]
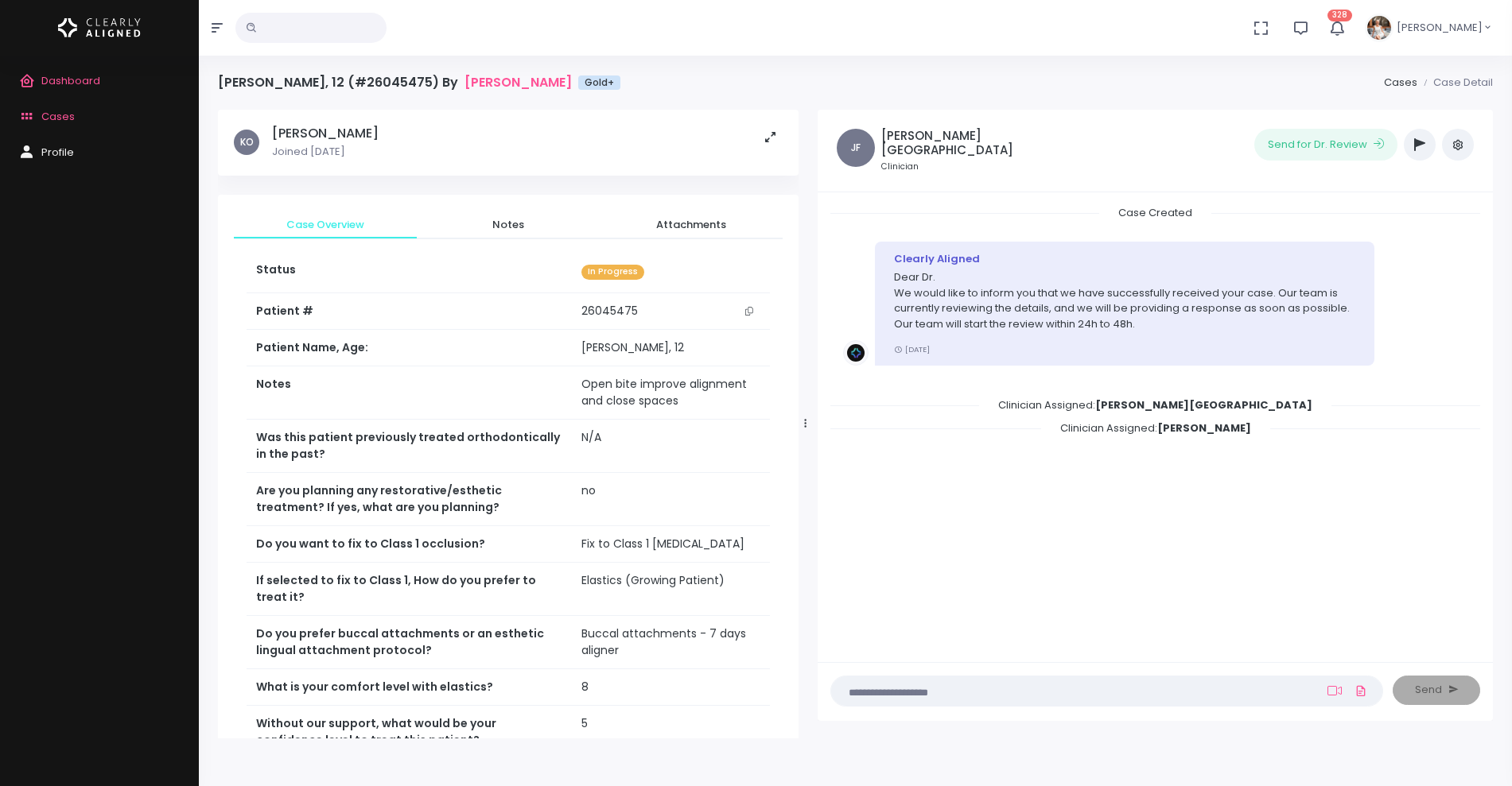
click at [1419, 144] on icon "button" at bounding box center [1419, 145] width 11 height 13
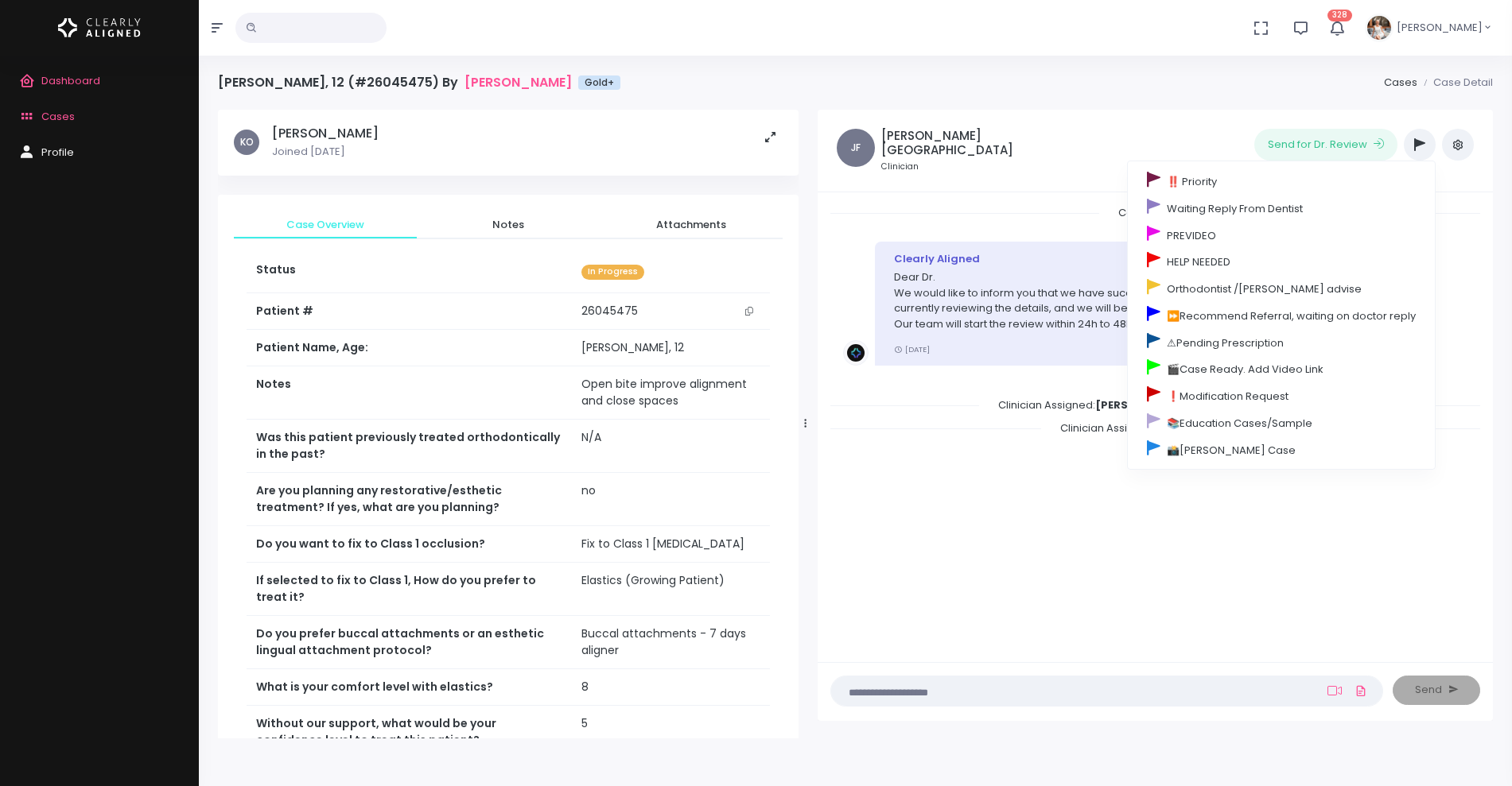
click at [41, 105] on link "Cases" at bounding box center [99, 117] width 199 height 35
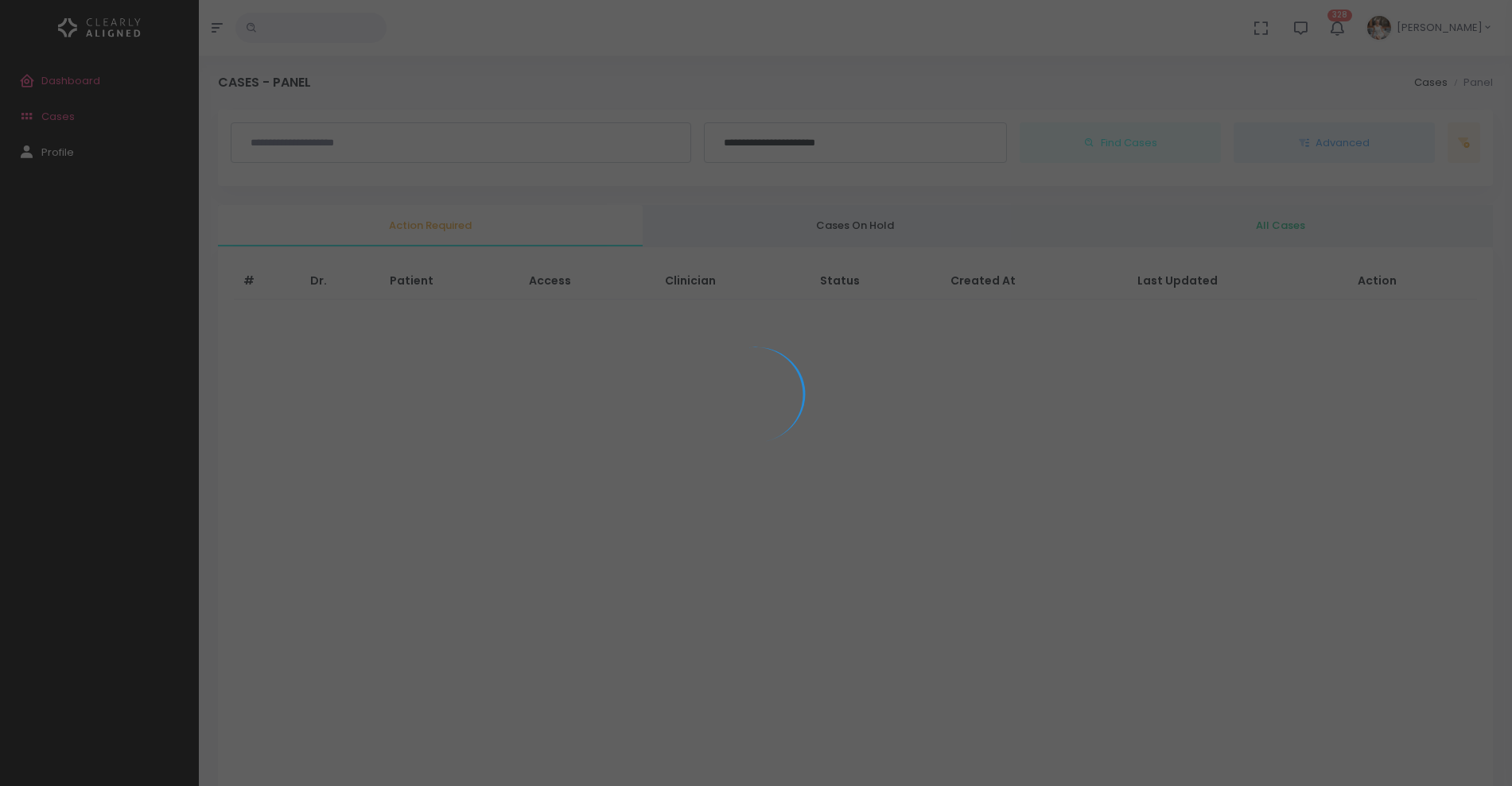
click at [56, 113] on div at bounding box center [756, 393] width 1512 height 786
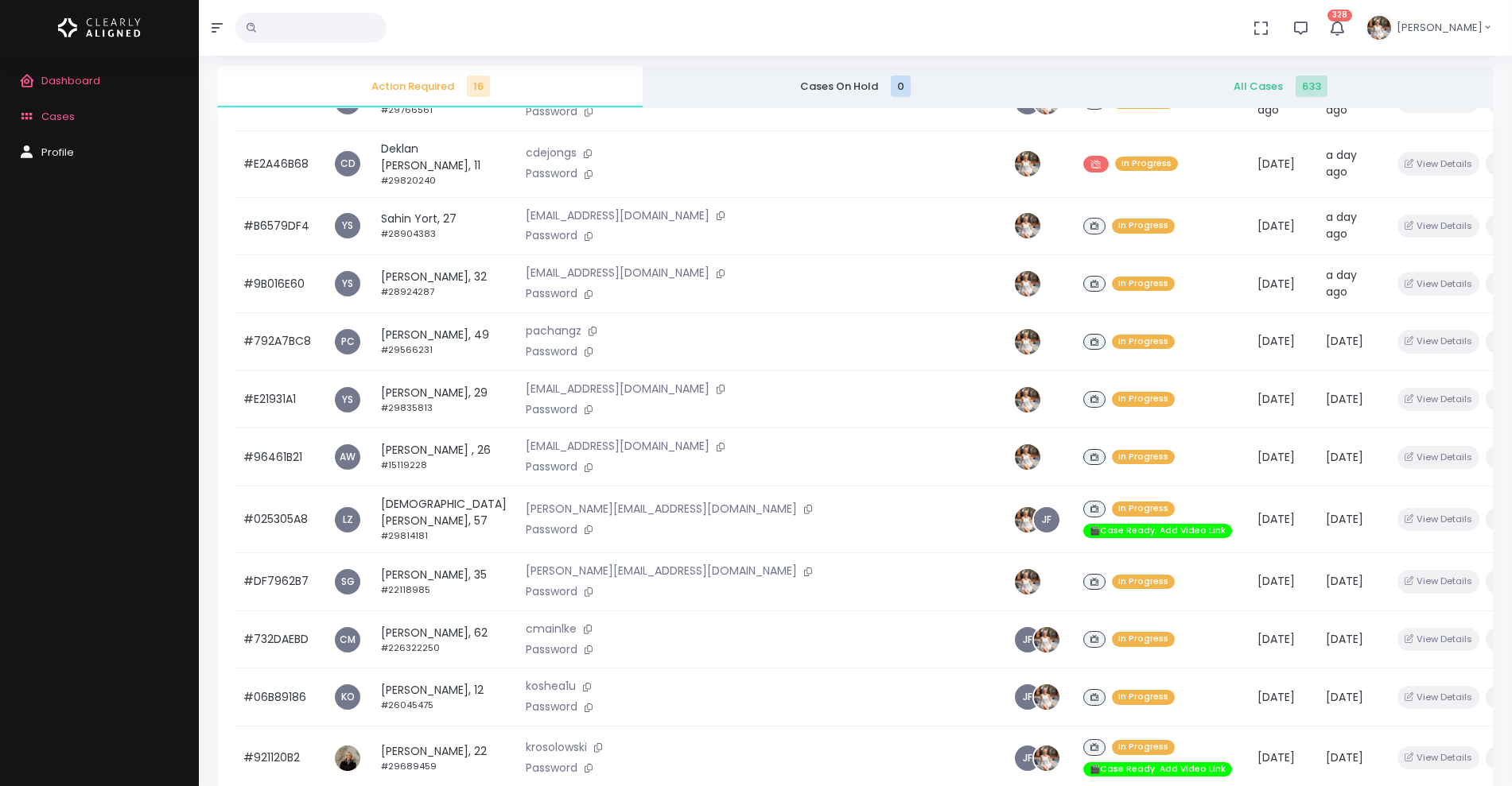
scroll to position [332, 0]
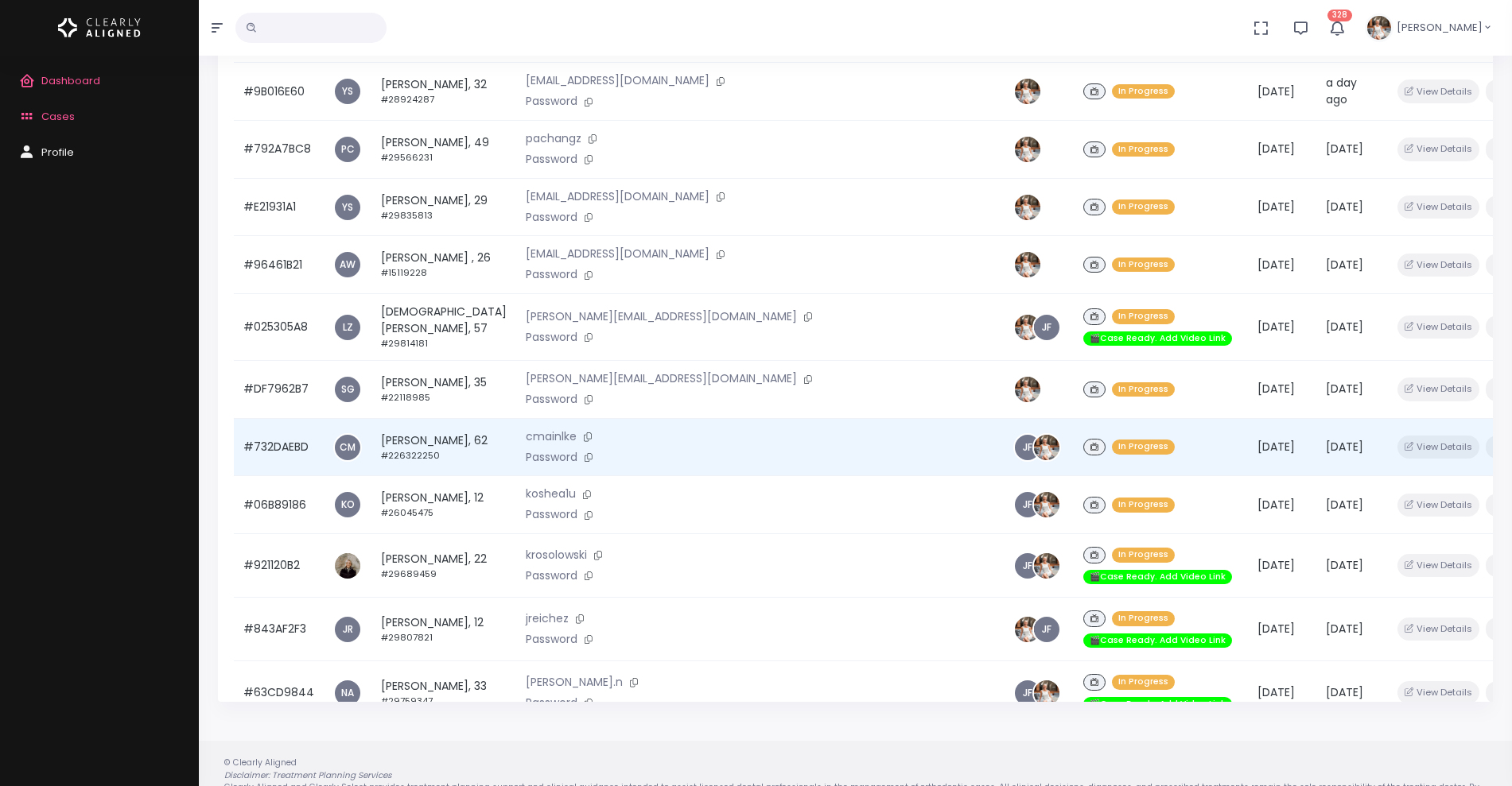
click at [270, 418] on td "#732DAEBD" at bounding box center [279, 447] width 90 height 58
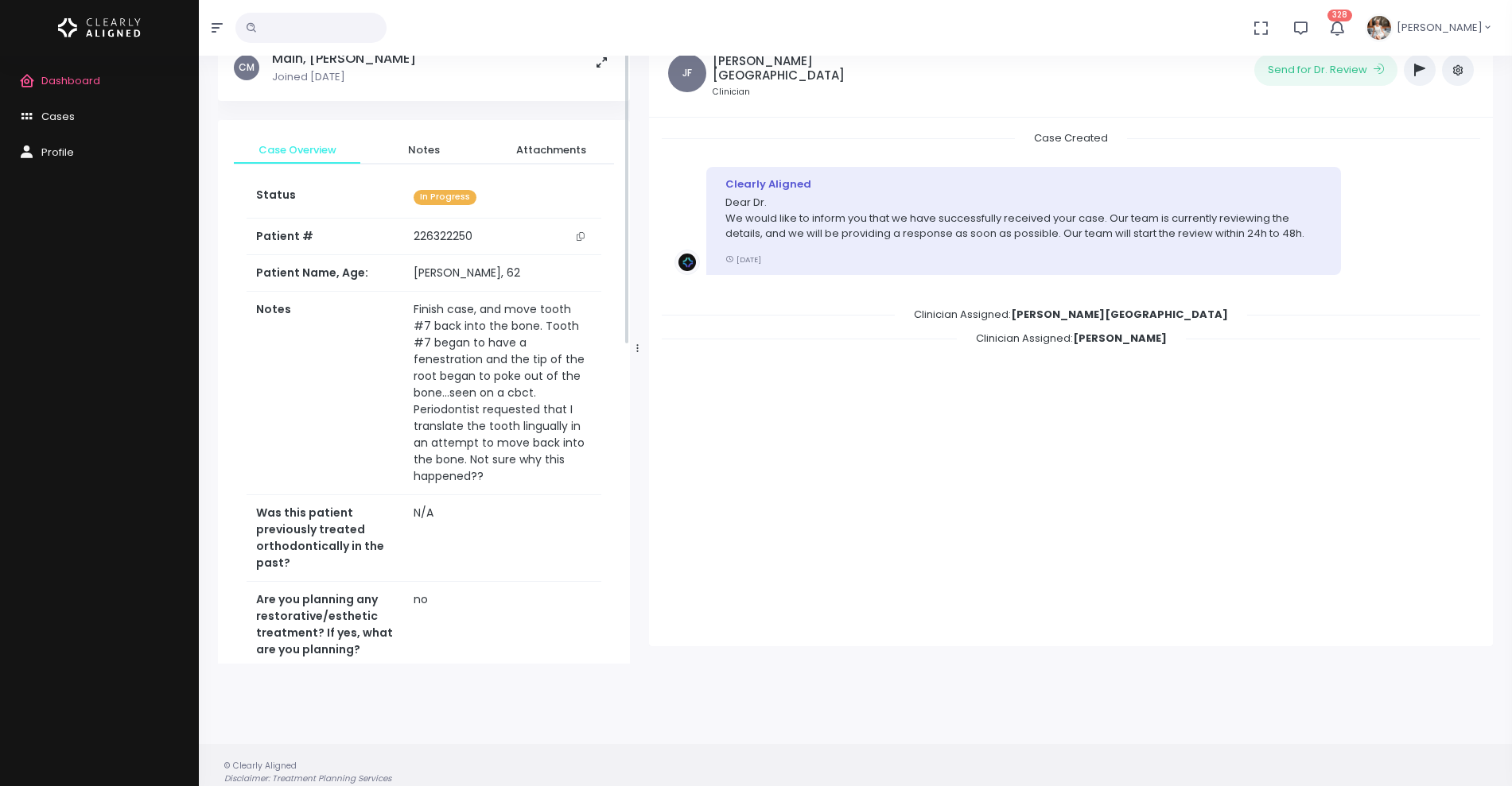
scroll to position [127, 0]
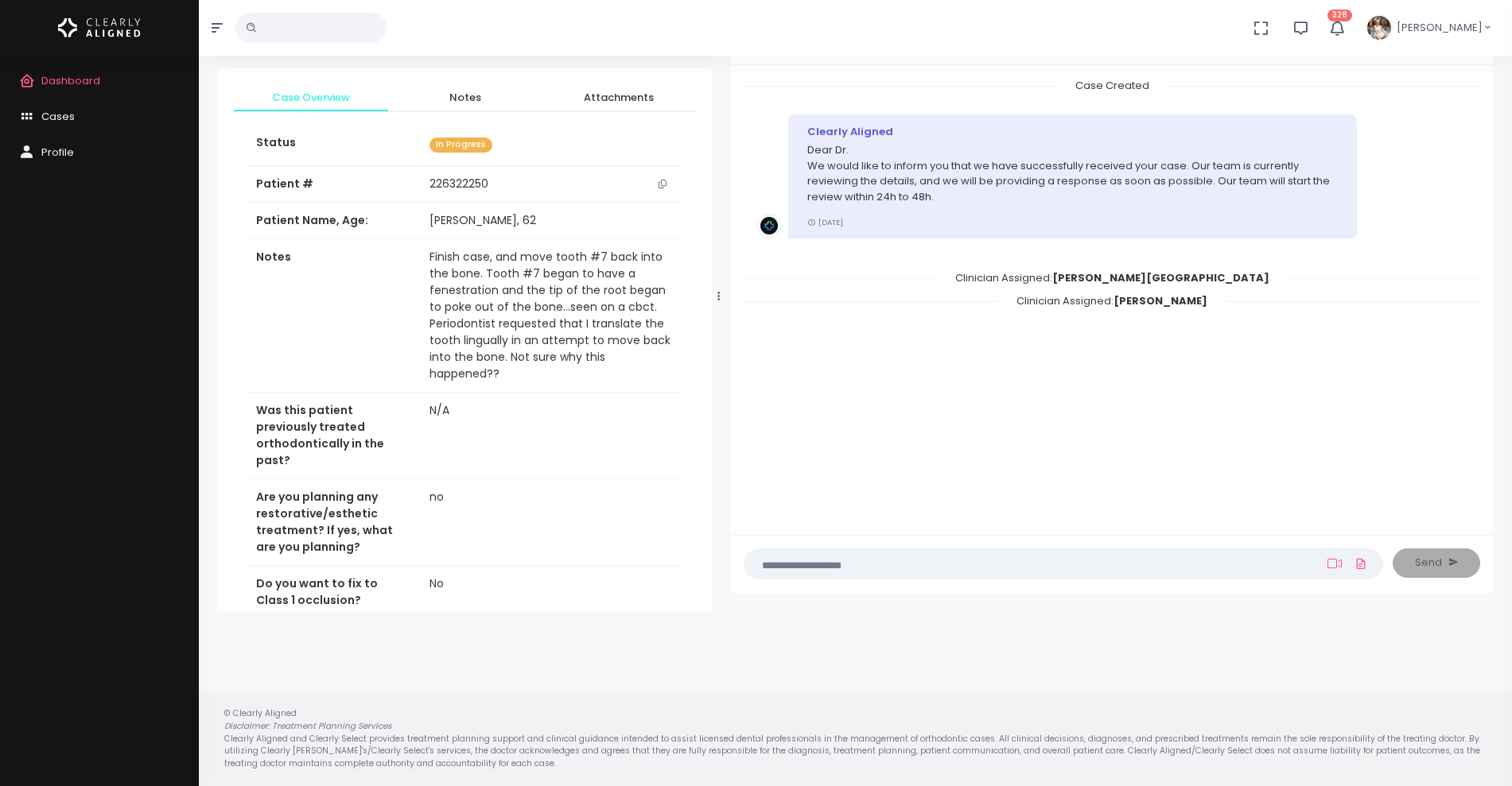
drag, startPoint x: 637, startPoint y: 296, endPoint x: 718, endPoint y: 292, distance: 81.1
click at [718, 292] on icon at bounding box center [718, 296] width 2 height 10
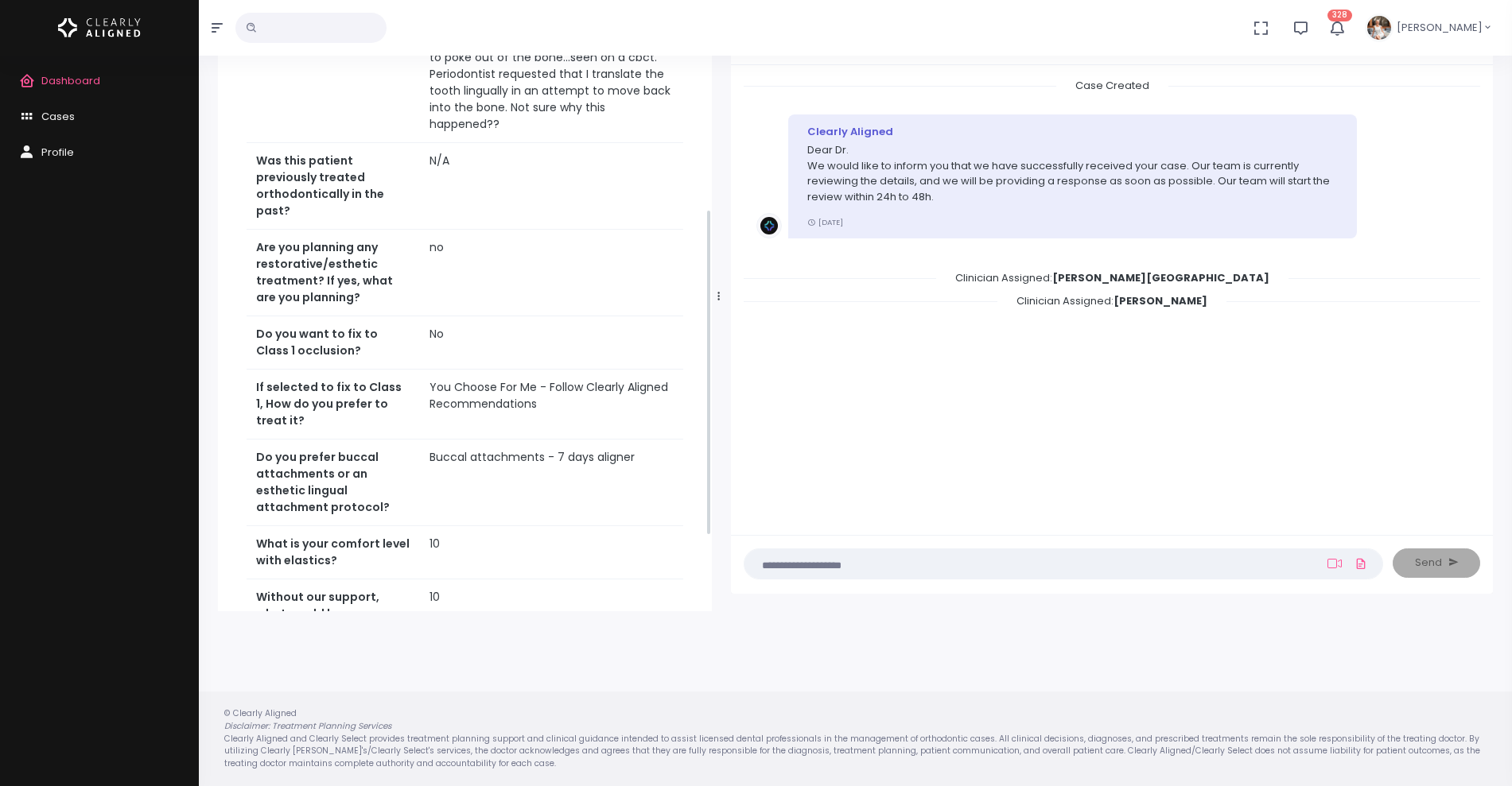
scroll to position [497, 0]
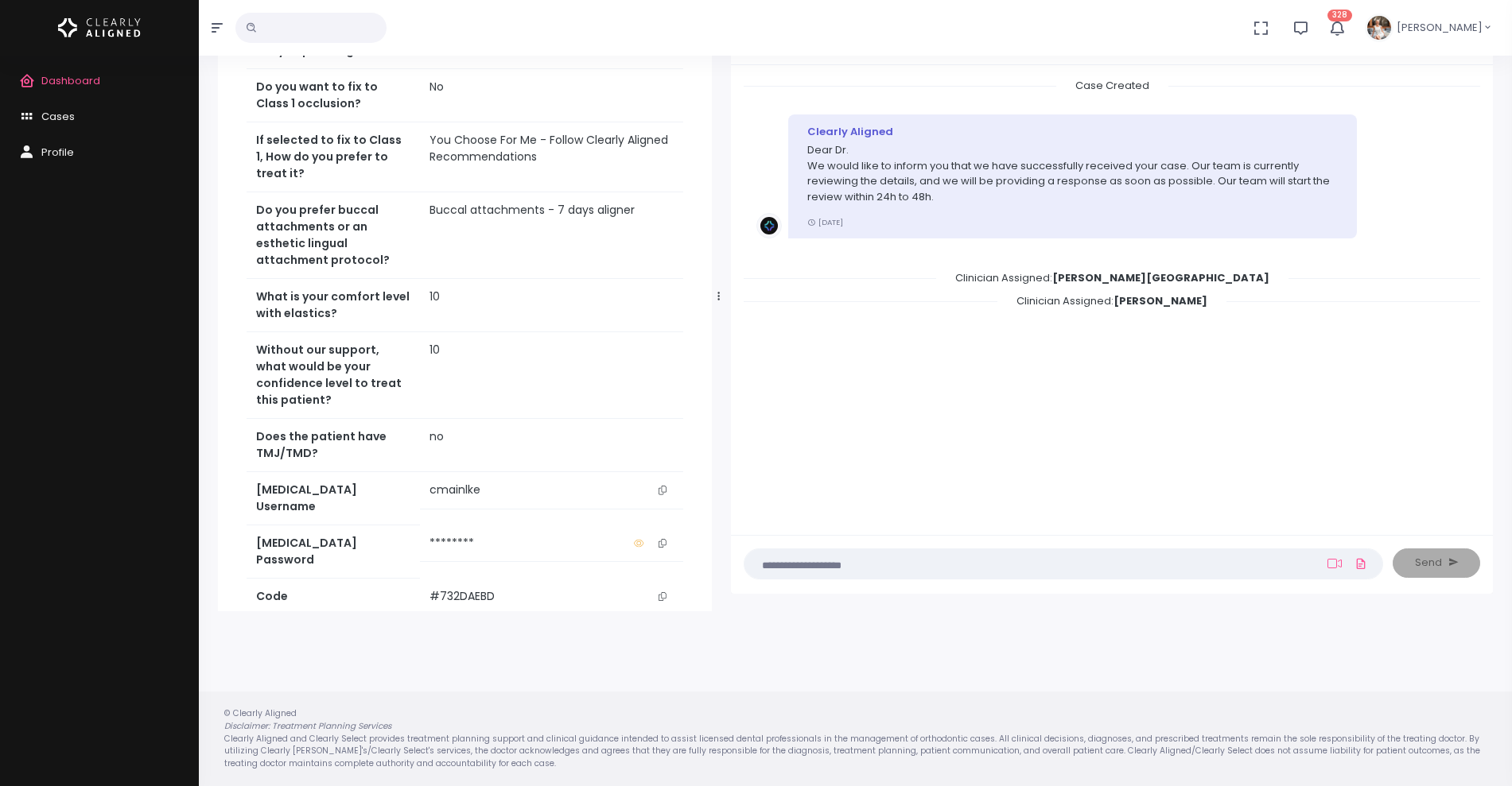
click at [659, 486] on icon "scrollable content" at bounding box center [662, 490] width 8 height 9
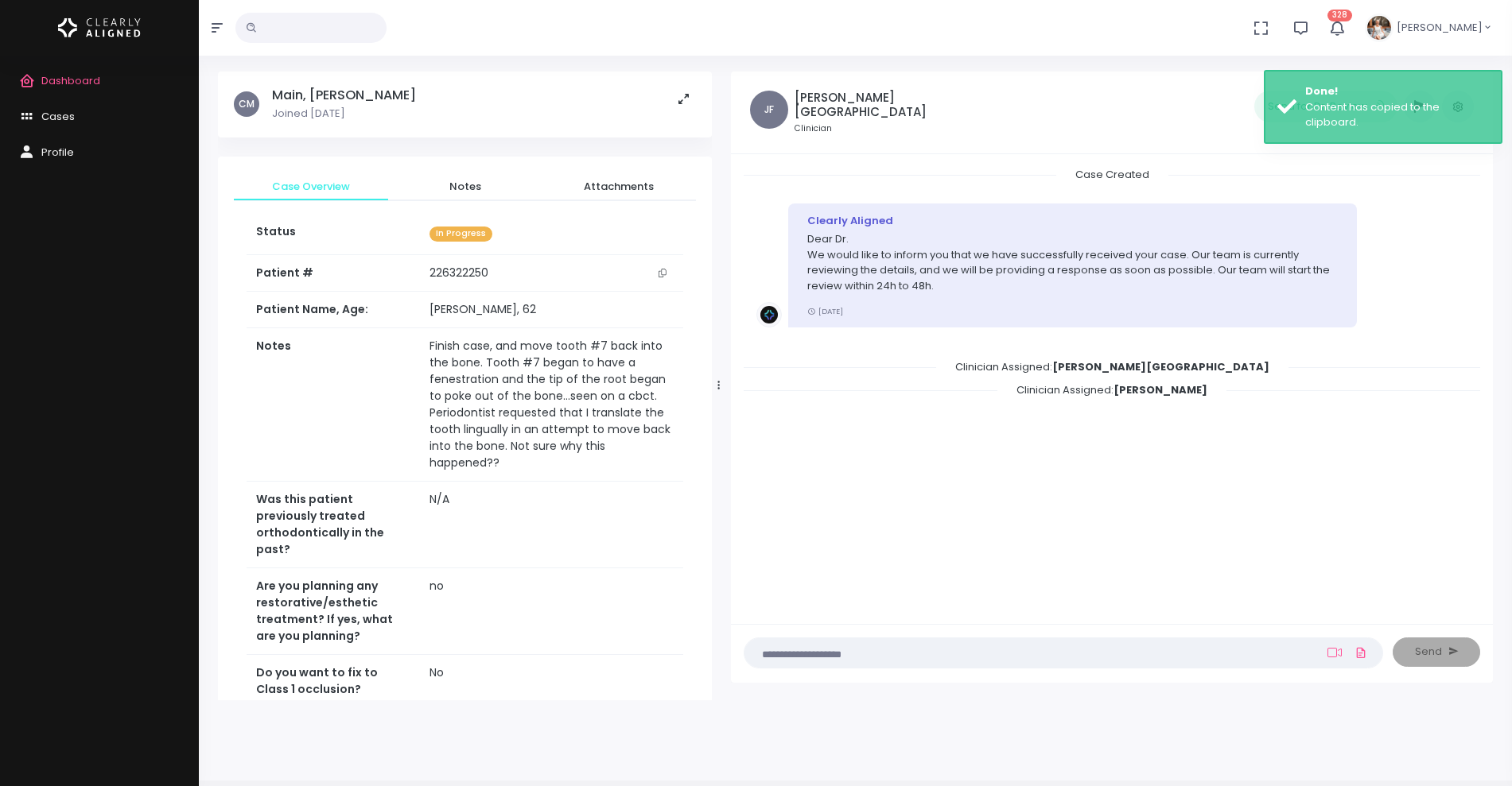
scroll to position [0, 0]
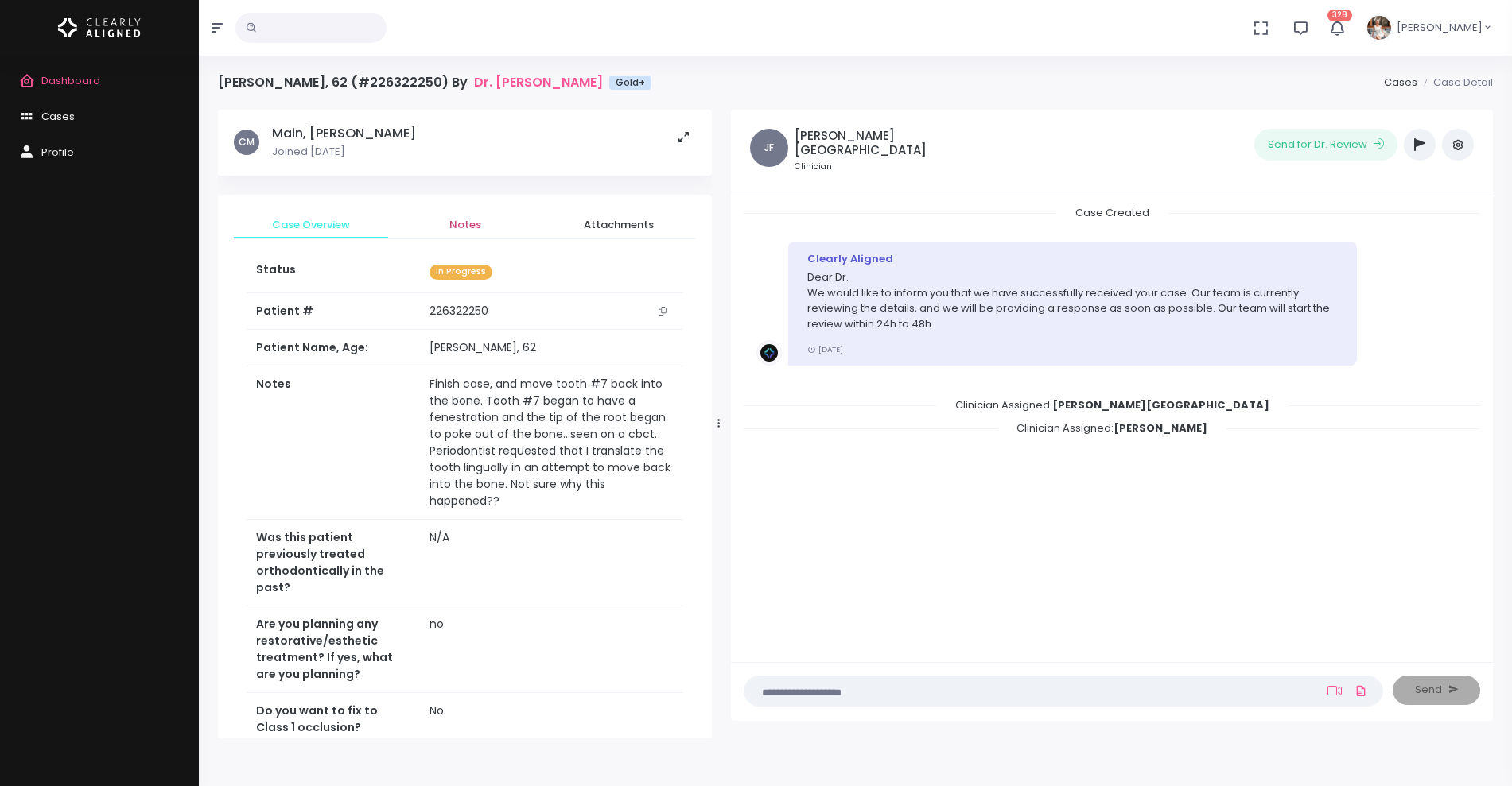
click at [467, 227] on span "Notes" at bounding box center [466, 225] width 129 height 16
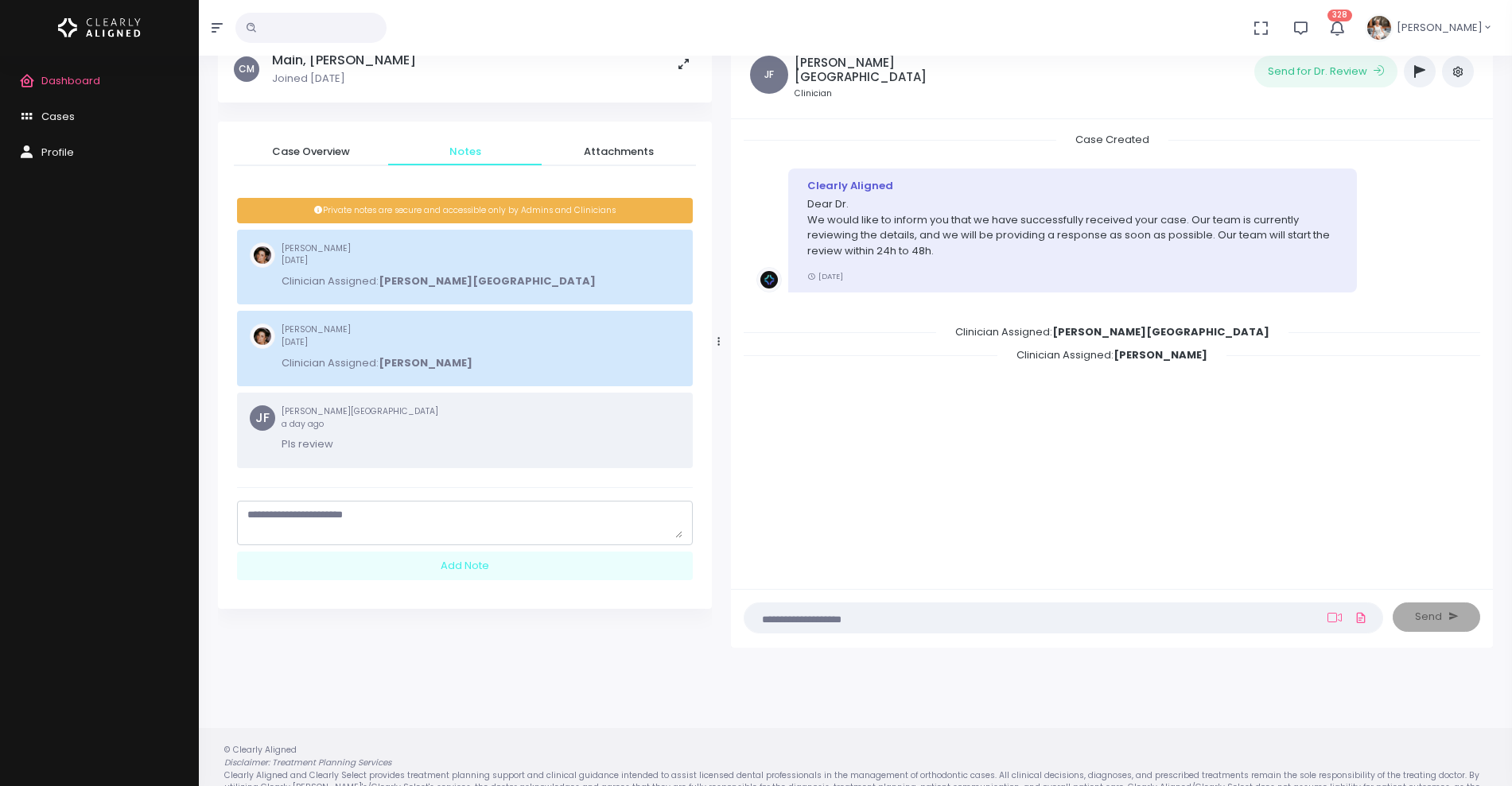
scroll to position [110, 0]
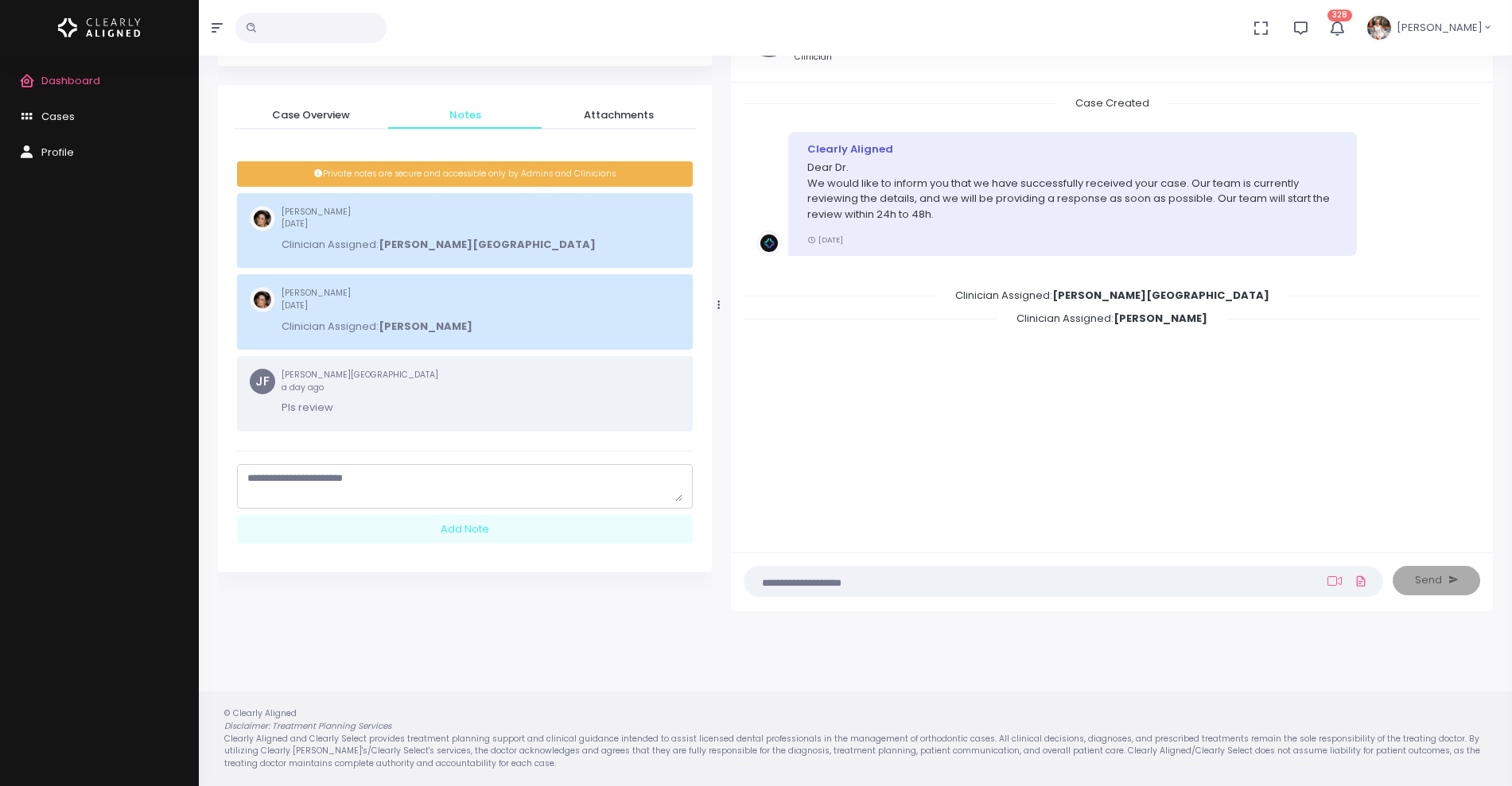
click at [419, 483] on textarea "scrollable content" at bounding box center [465, 486] width 435 height 31
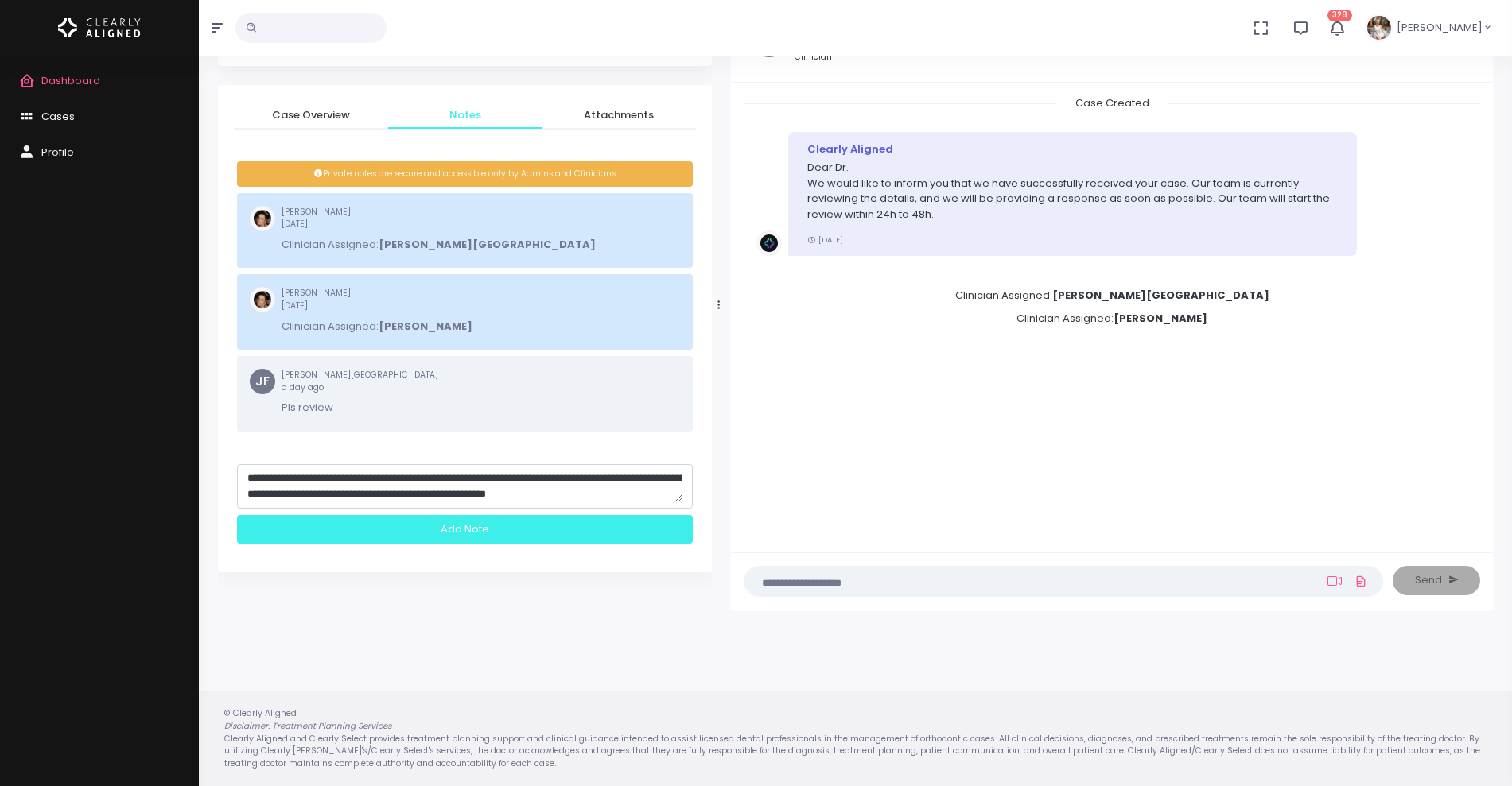
type textarea "**********"
click at [506, 527] on div "Add Note" at bounding box center [465, 530] width 456 height 30
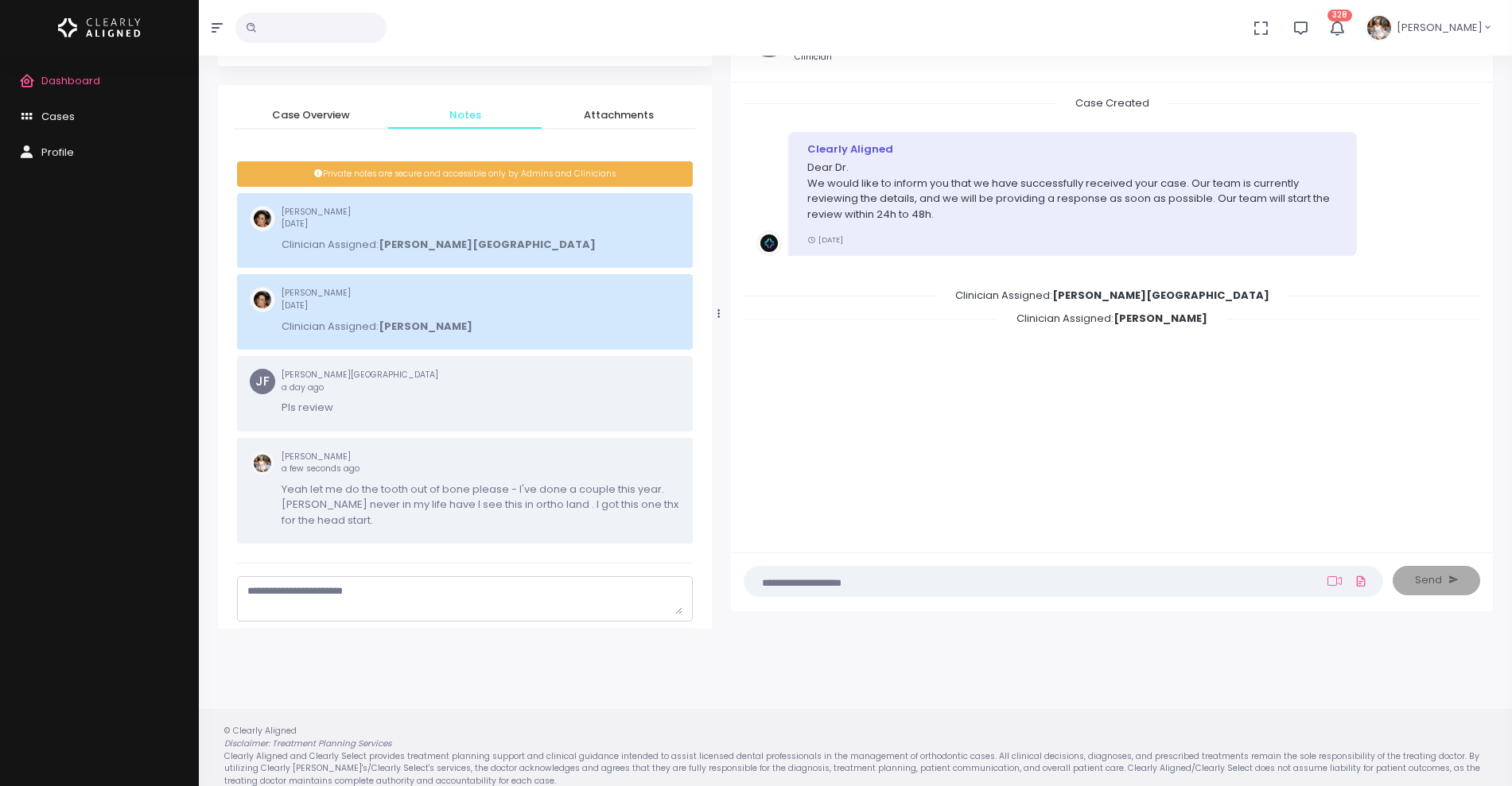
scroll to position [0, 0]
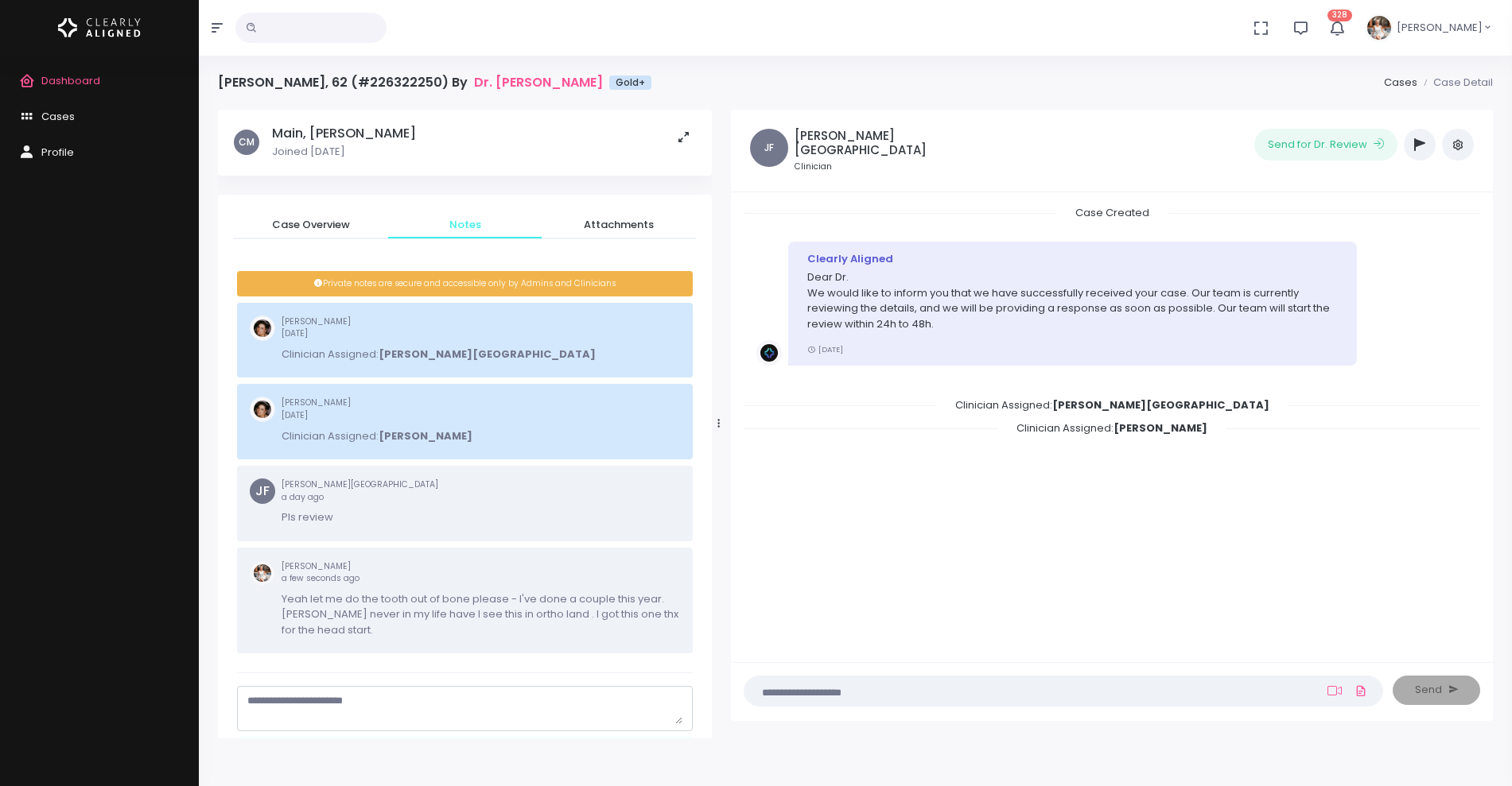
drag, startPoint x: 77, startPoint y: 115, endPoint x: 92, endPoint y: 93, distance: 26.6
click at [77, 115] on link "Cases" at bounding box center [99, 117] width 199 height 35
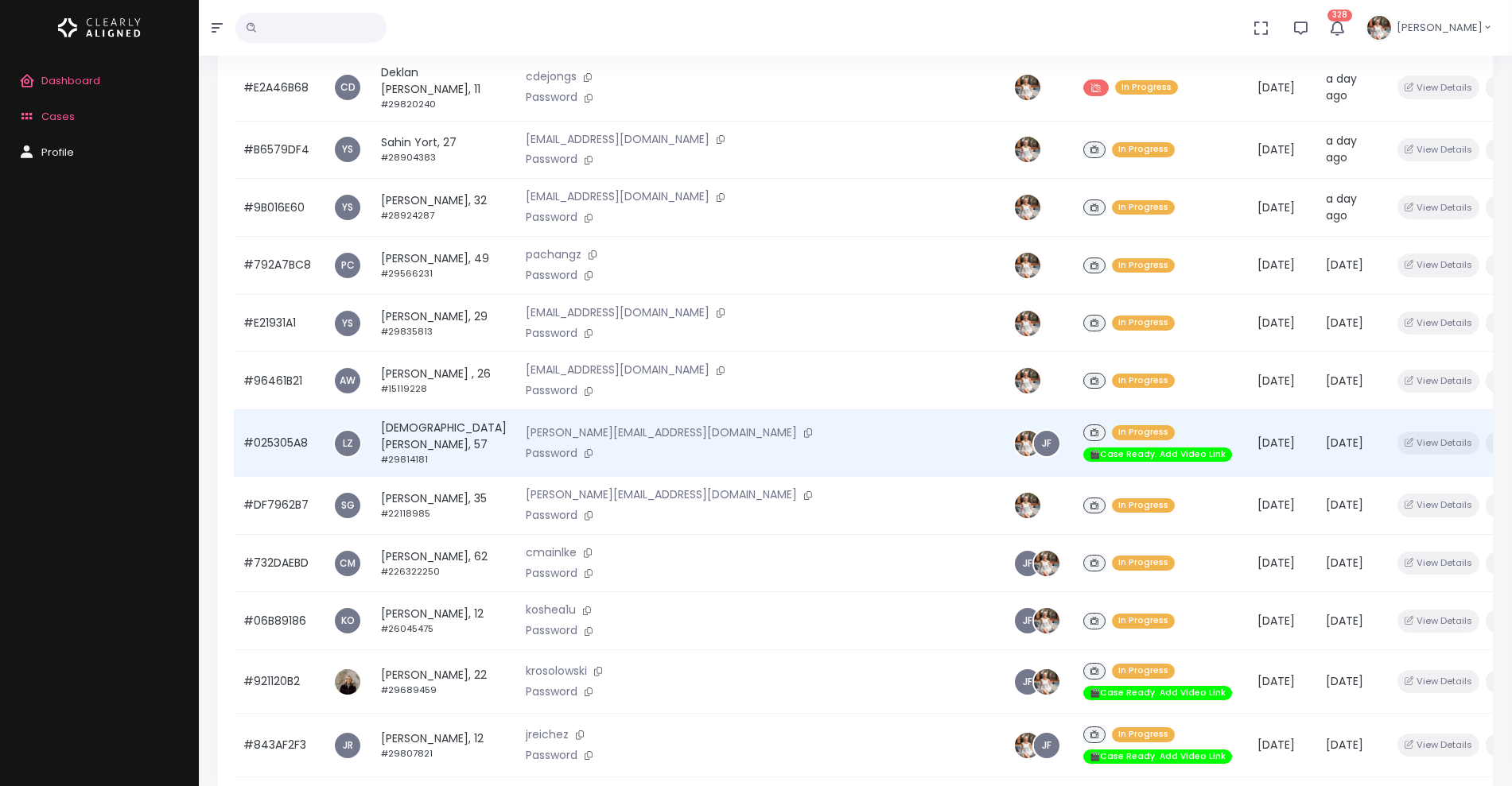
scroll to position [332, 0]
